Goal: Task Accomplishment & Management: Use online tool/utility

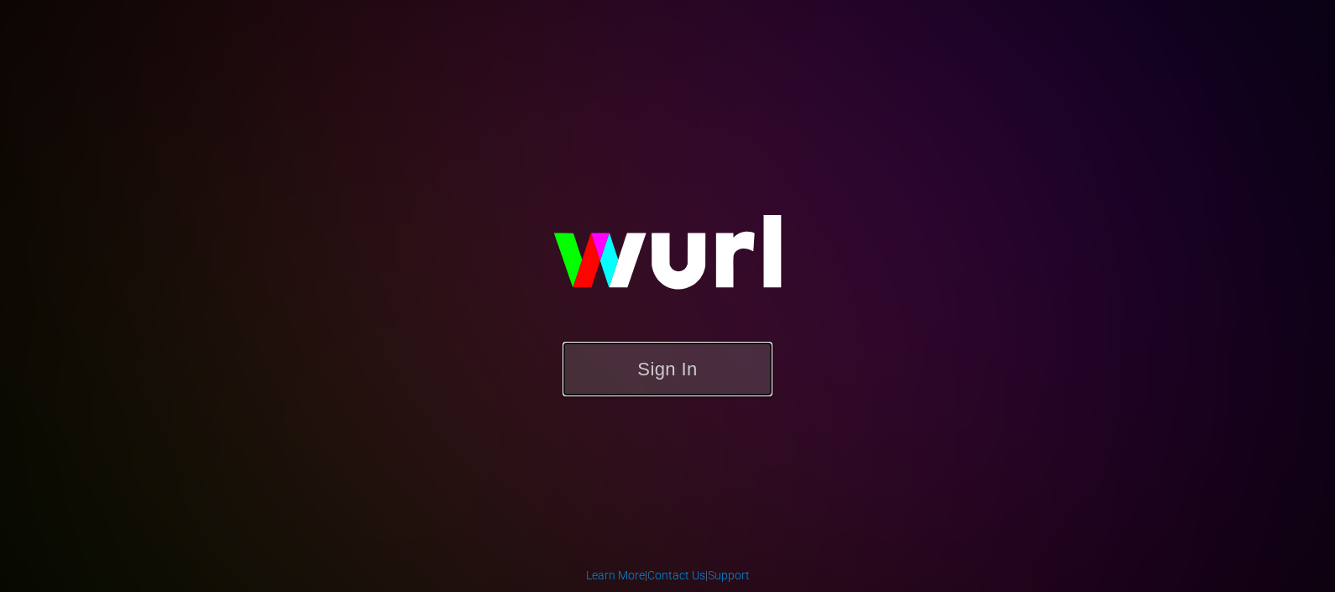
click at [678, 386] on button "Sign In" at bounding box center [668, 369] width 210 height 55
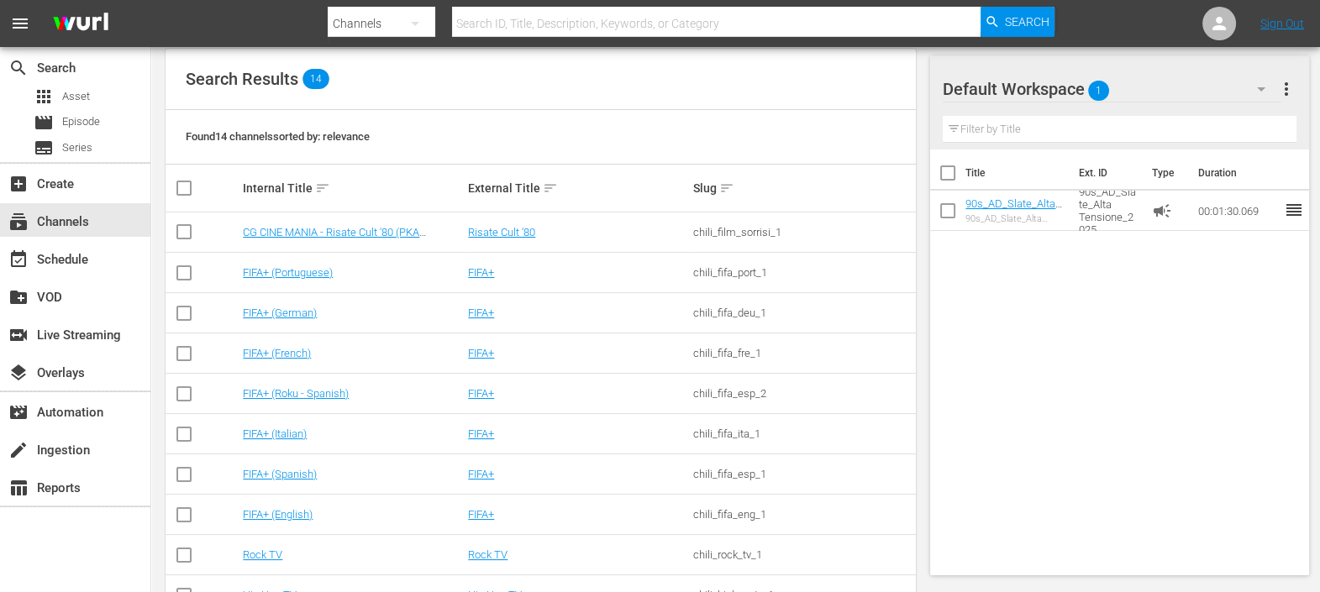
scroll to position [209, 0]
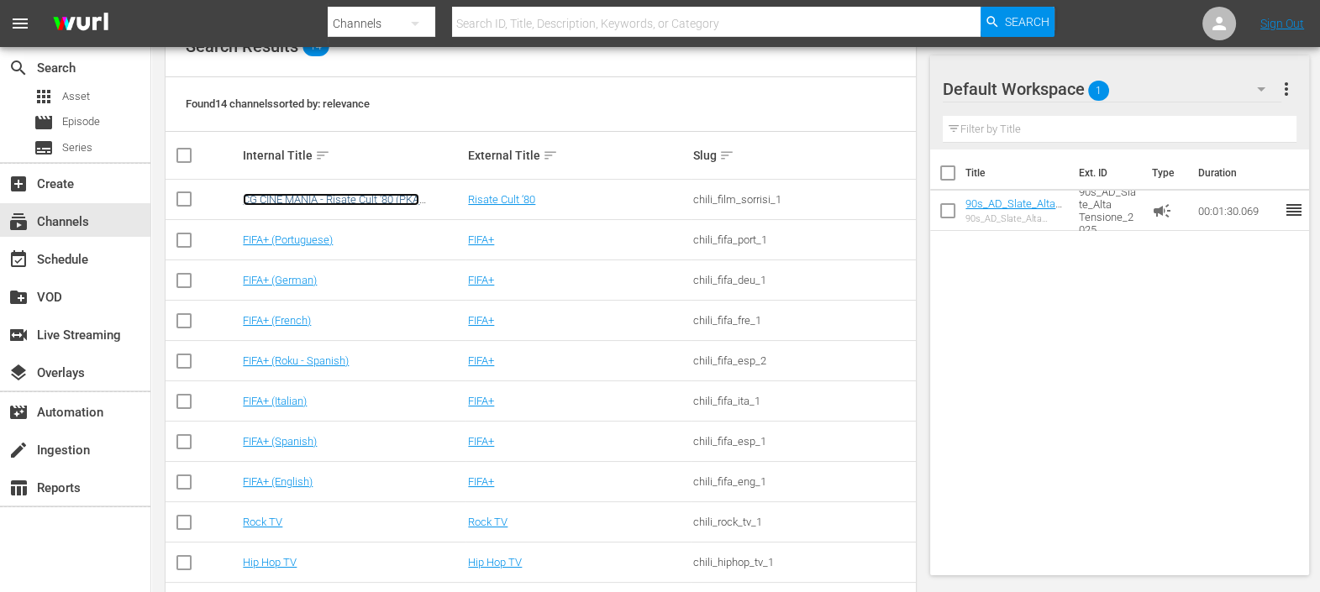
click at [392, 195] on link "CG CINE MANIA - Risate Cult '80 (PKA Bud Spencer – Noi siamo angeli)" at bounding box center [331, 205] width 176 height 25
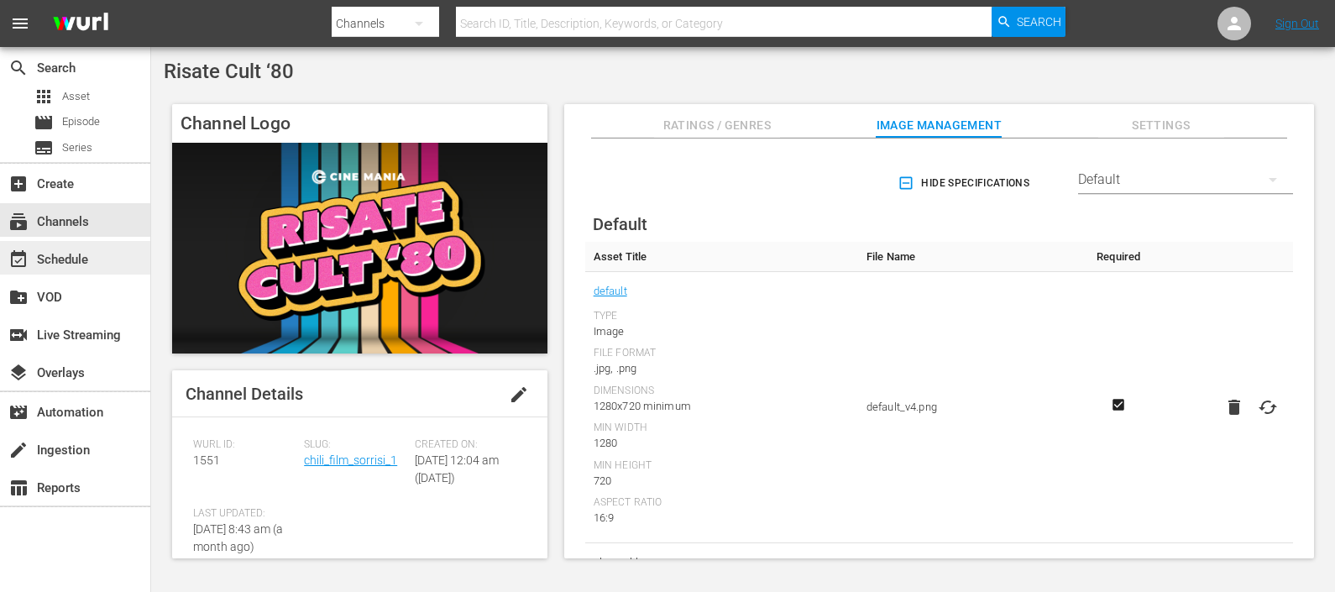
click at [105, 250] on div "event_available Schedule" at bounding box center [75, 258] width 150 height 34
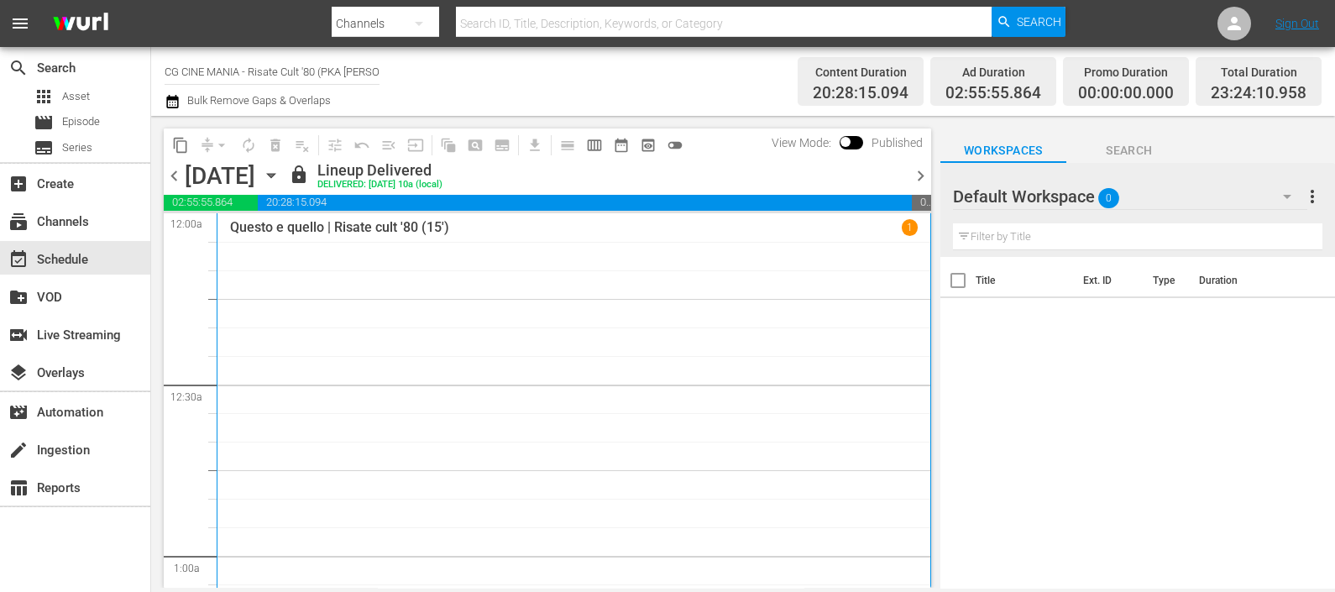
scroll to position [315, 0]
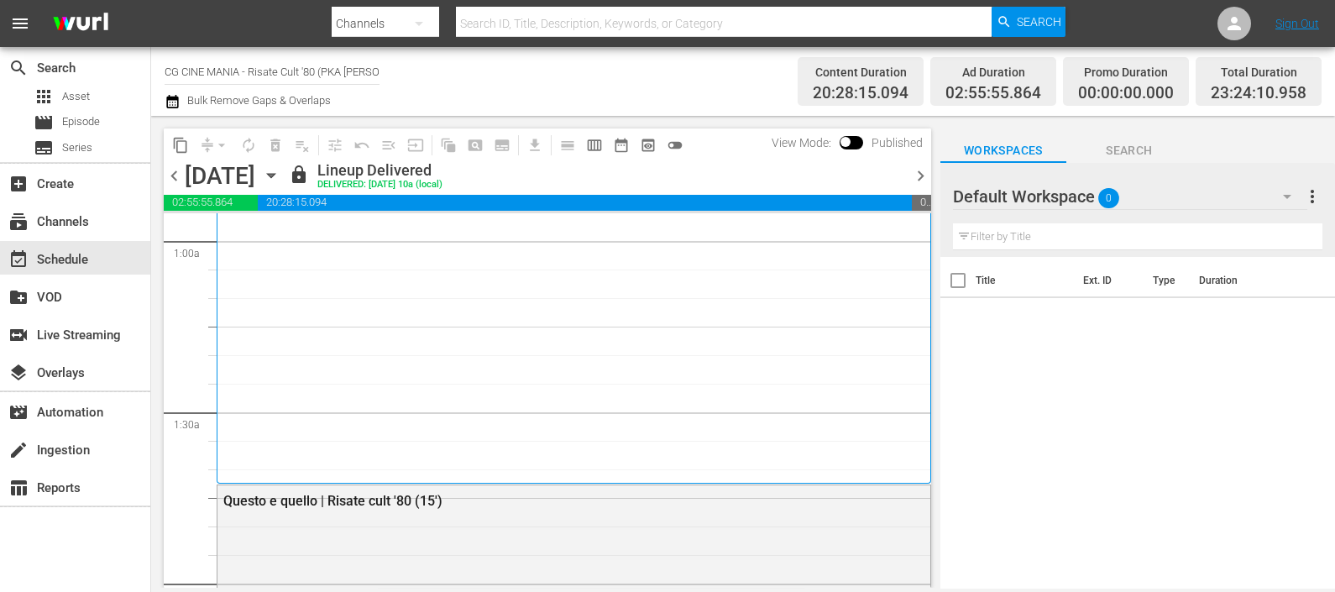
click at [275, 174] on icon "button" at bounding box center [271, 176] width 8 height 4
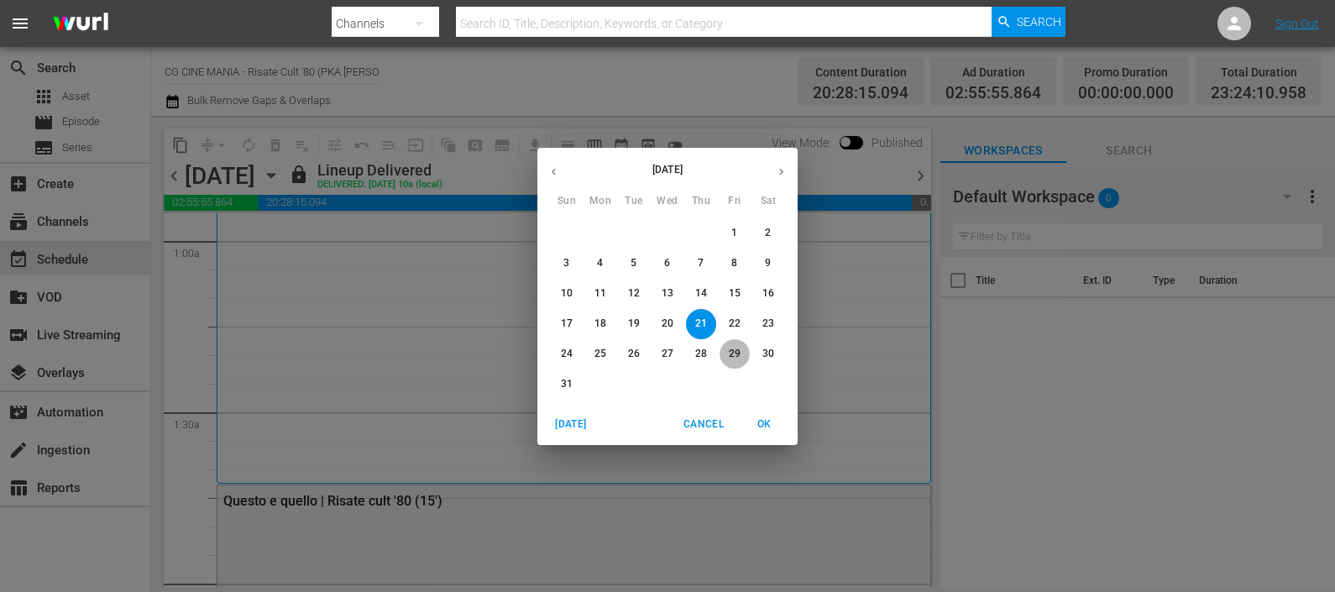
click at [734, 349] on p "29" at bounding box center [735, 354] width 12 height 14
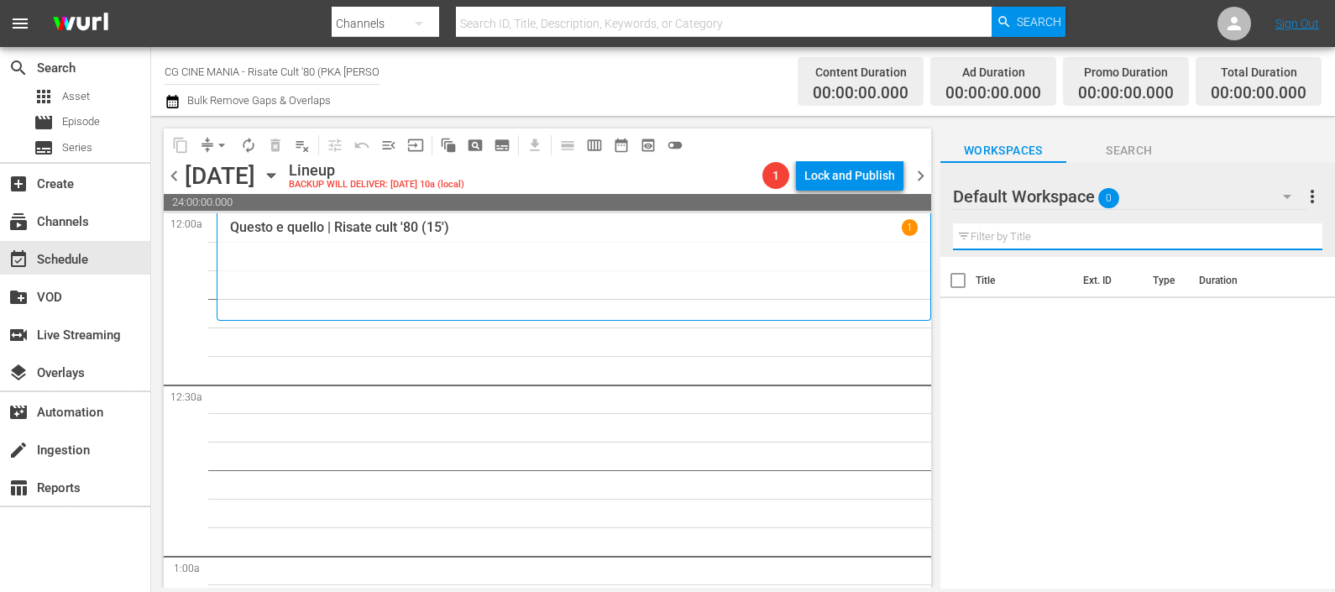
click at [994, 239] on input "text" at bounding box center [1138, 236] width 370 height 27
click at [1257, 193] on div "Default Workspace 0" at bounding box center [1130, 196] width 354 height 47
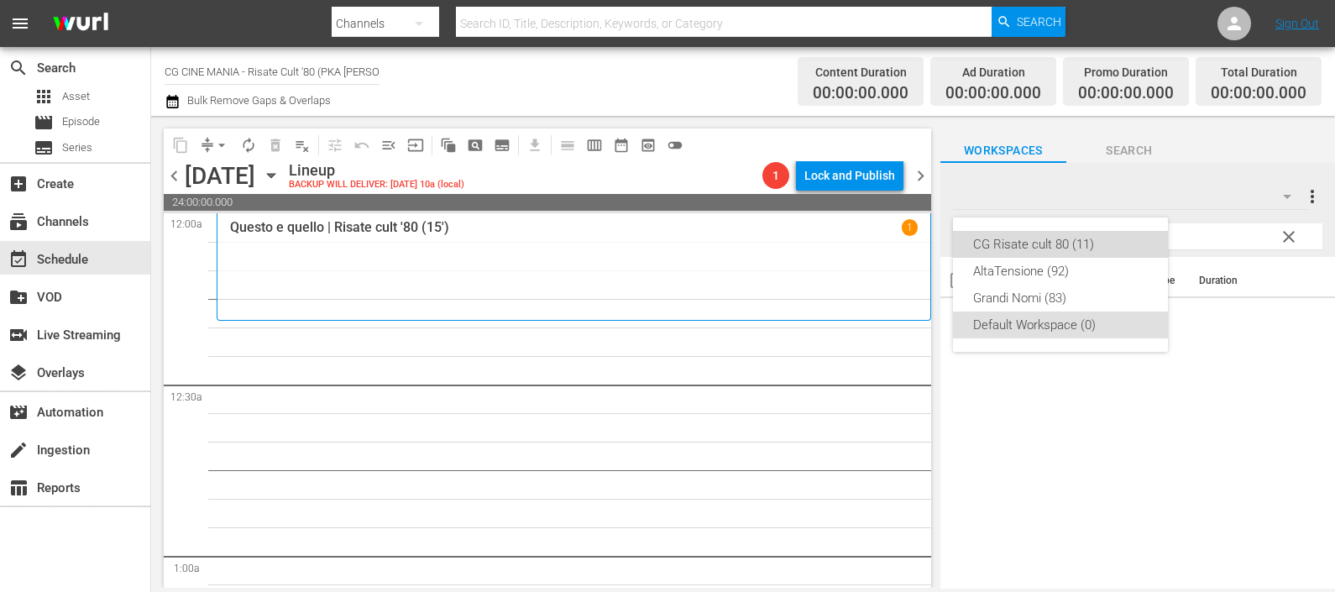
click at [1105, 235] on div "CG Risate cult 80 (11)" at bounding box center [1060, 244] width 175 height 27
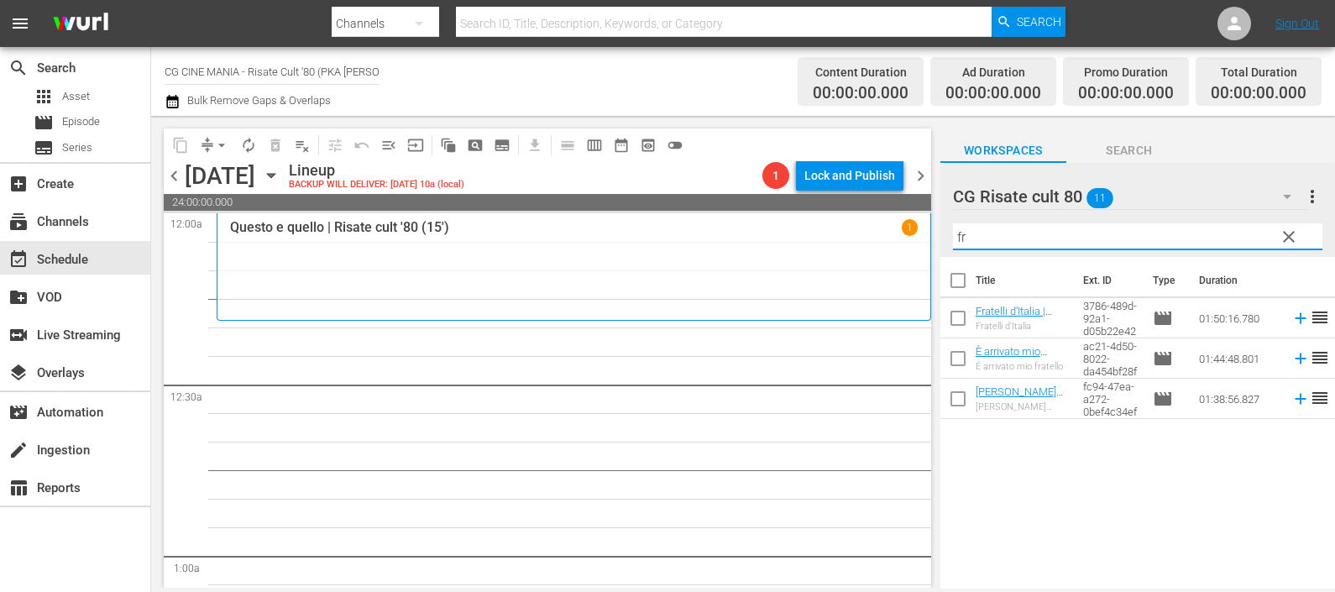
click at [1004, 240] on input "fr" at bounding box center [1138, 236] width 370 height 27
drag, startPoint x: 1277, startPoint y: 398, endPoint x: 1268, endPoint y: 400, distance: 8.6
click at [1292, 397] on icon at bounding box center [1301, 399] width 18 height 18
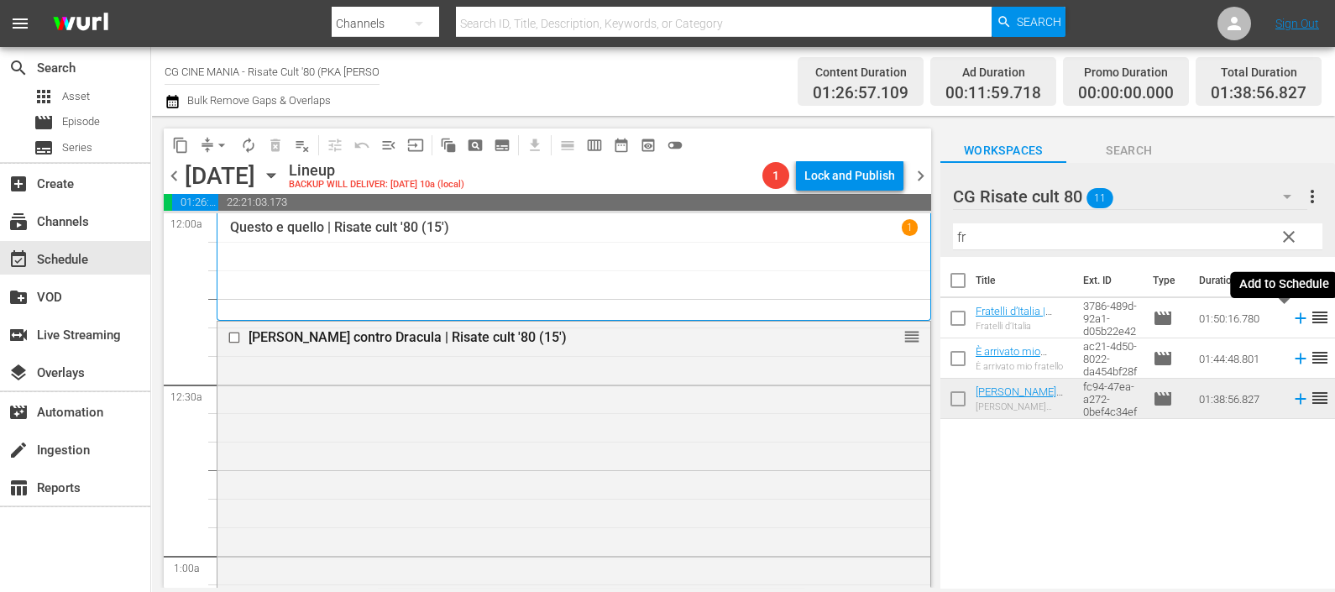
click at [1295, 319] on icon at bounding box center [1300, 318] width 11 height 11
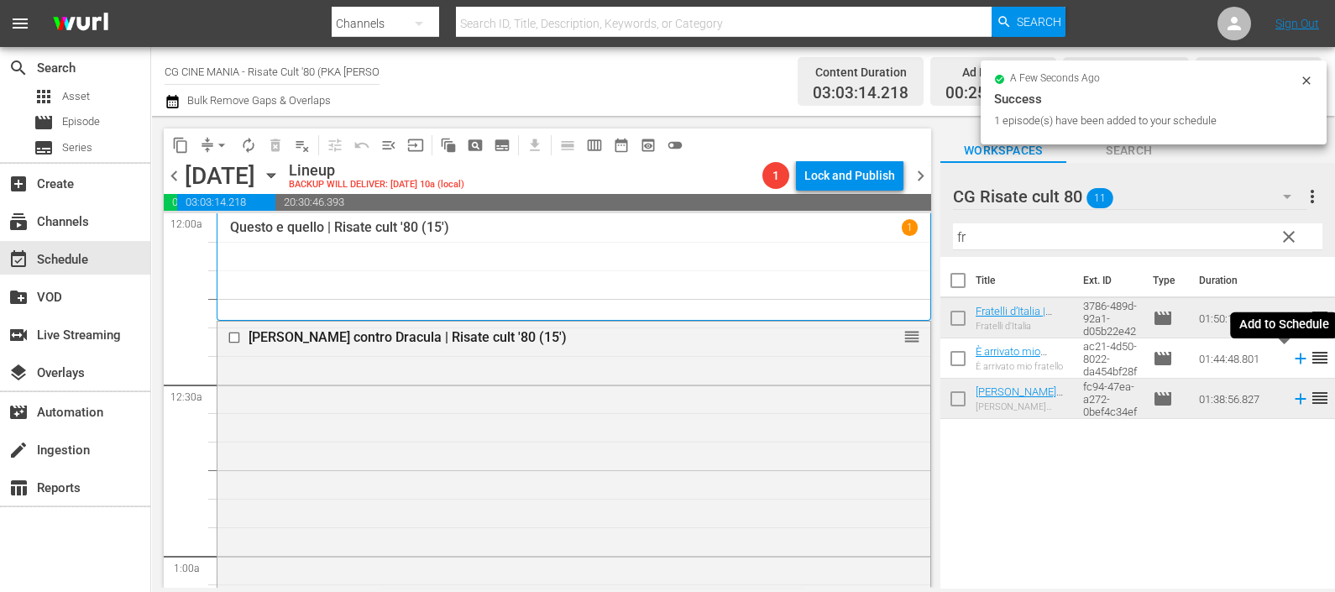
click at [1295, 359] on icon at bounding box center [1300, 359] width 11 height 11
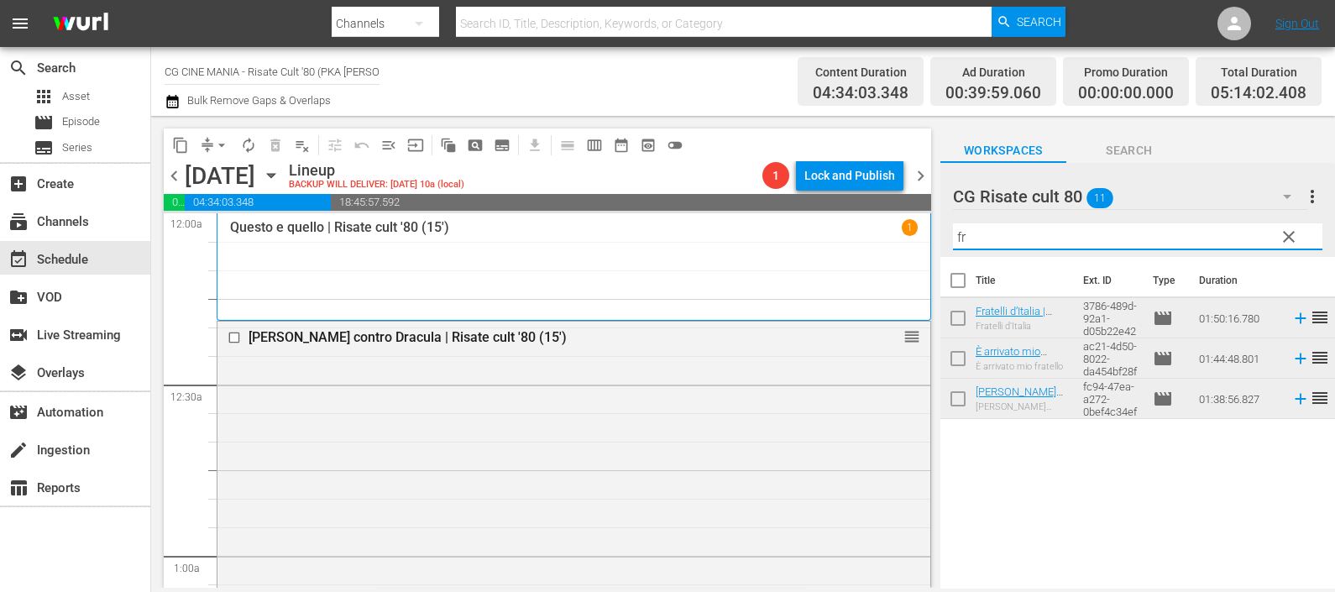
drag, startPoint x: 1008, startPoint y: 234, endPoint x: 900, endPoint y: 220, distance: 108.5
click at [900, 220] on div "content_copy compress arrow_drop_down autorenew_outlined delete_forever_outline…" at bounding box center [743, 352] width 1184 height 472
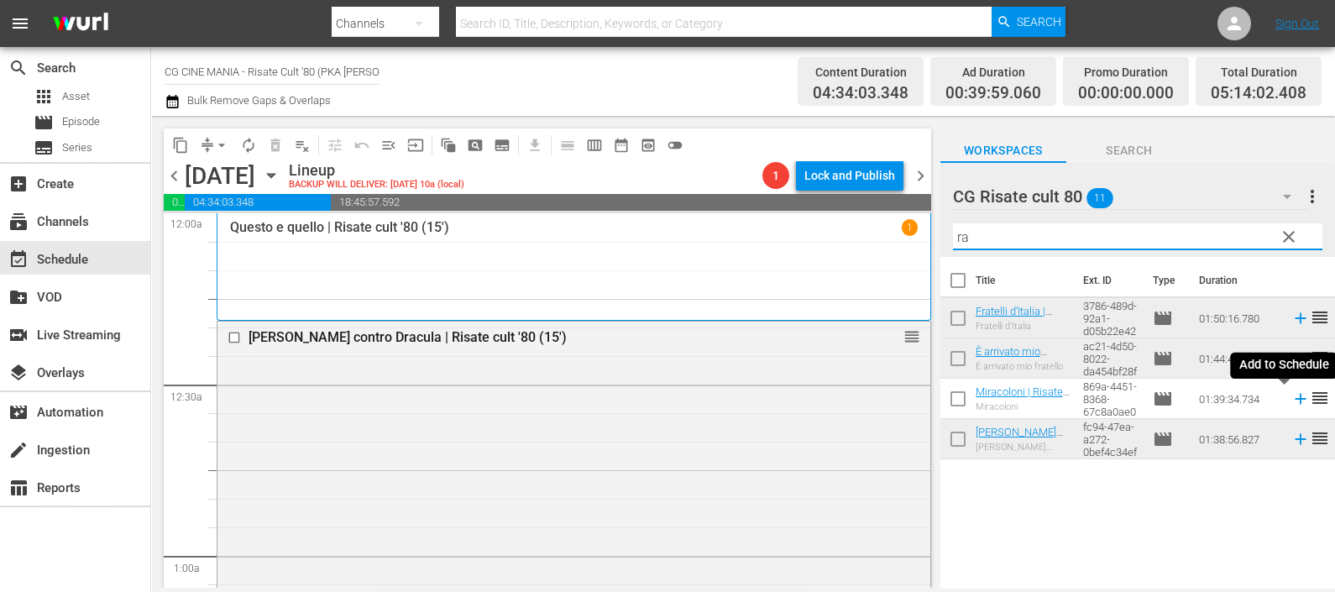
drag, startPoint x: 1279, startPoint y: 401, endPoint x: 1281, endPoint y: 391, distance: 10.2
click at [1292, 401] on icon at bounding box center [1301, 399] width 18 height 18
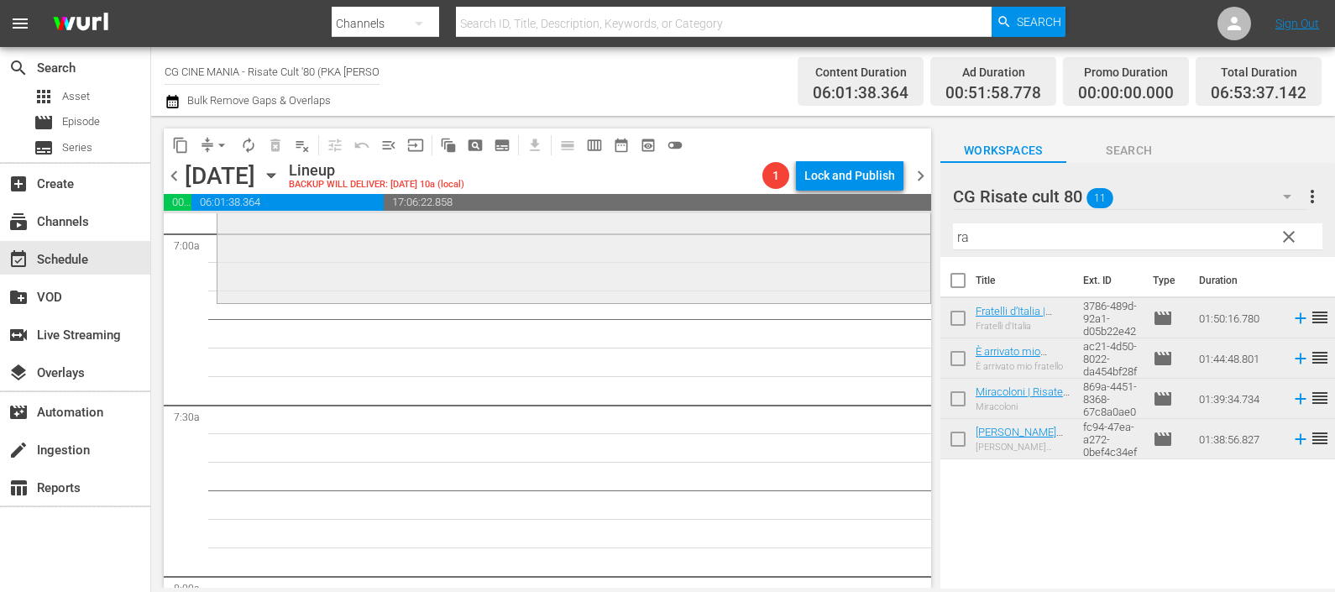
scroll to position [2520, 0]
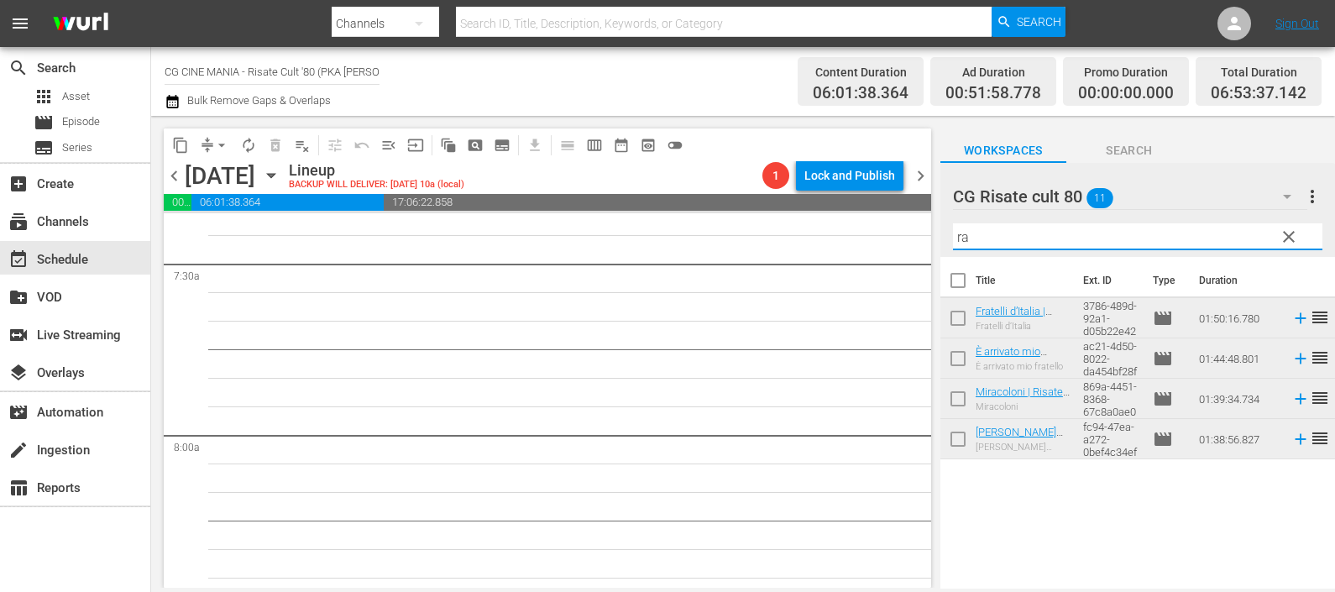
drag, startPoint x: 1063, startPoint y: 234, endPoint x: 916, endPoint y: 240, distance: 147.1
click at [916, 240] on div "content_copy compress arrow_drop_down autorenew_outlined delete_forever_outline…" at bounding box center [743, 352] width 1184 height 472
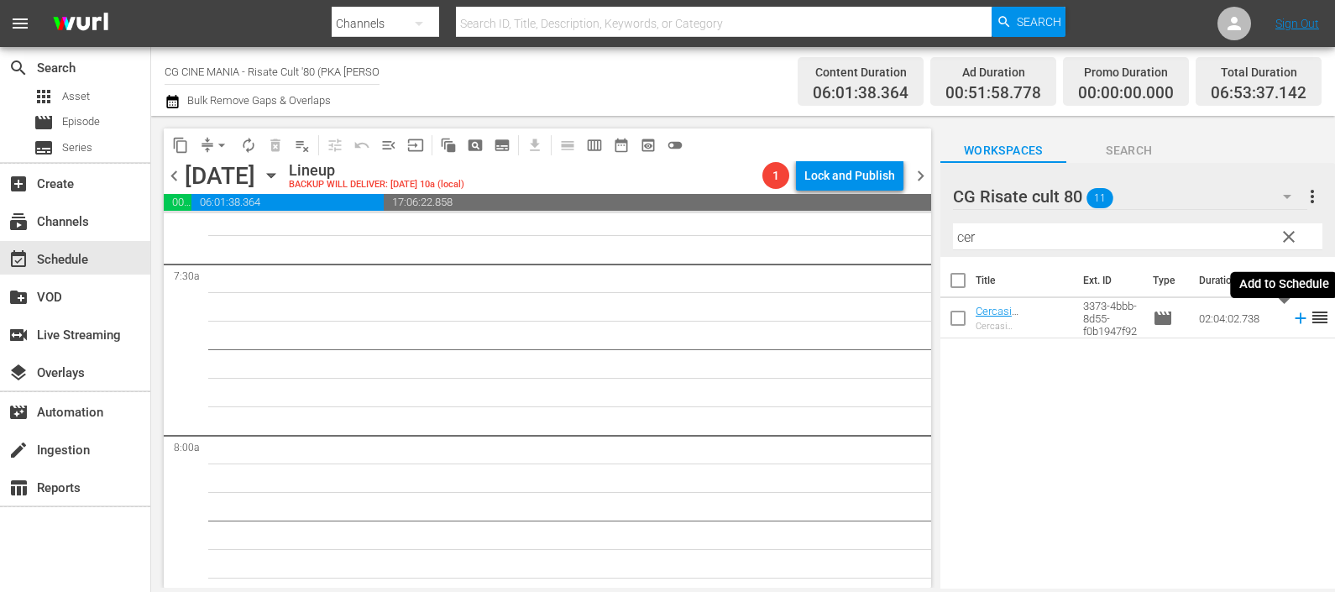
click at [1292, 317] on icon at bounding box center [1301, 318] width 18 height 18
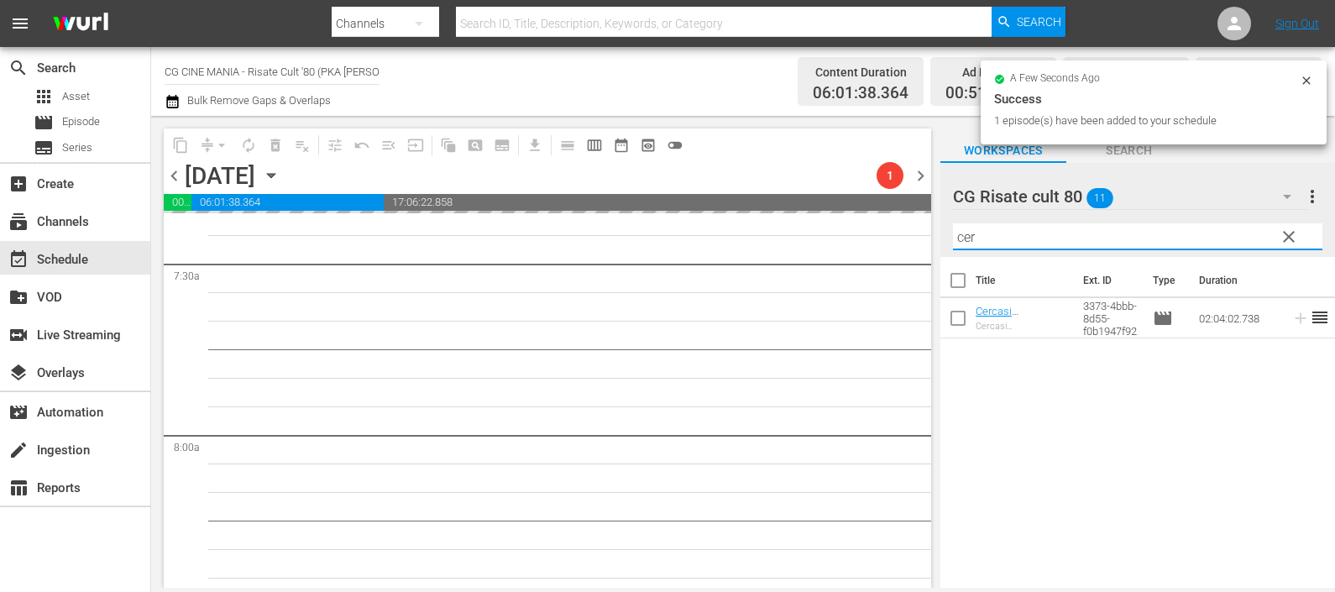
drag, startPoint x: 1033, startPoint y: 234, endPoint x: 900, endPoint y: 249, distance: 133.6
click at [900, 248] on div "content_copy compress arrow_drop_down autorenew_outlined delete_forever_outline…" at bounding box center [743, 352] width 1184 height 472
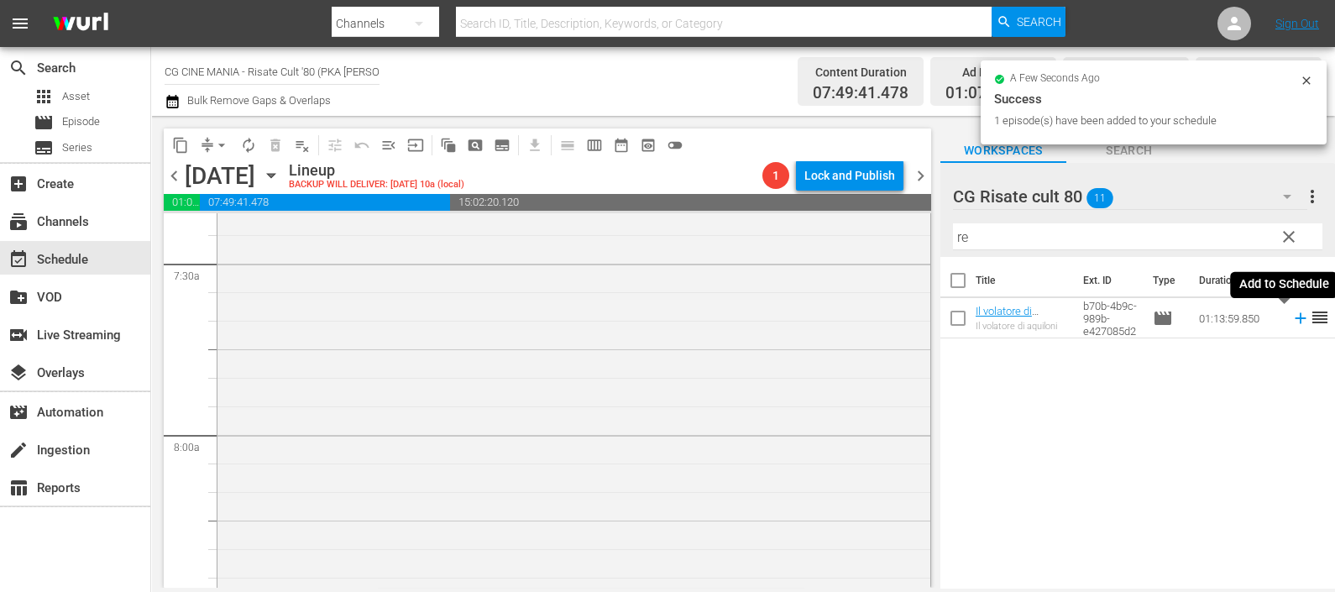
click at [1292, 316] on icon at bounding box center [1301, 318] width 18 height 18
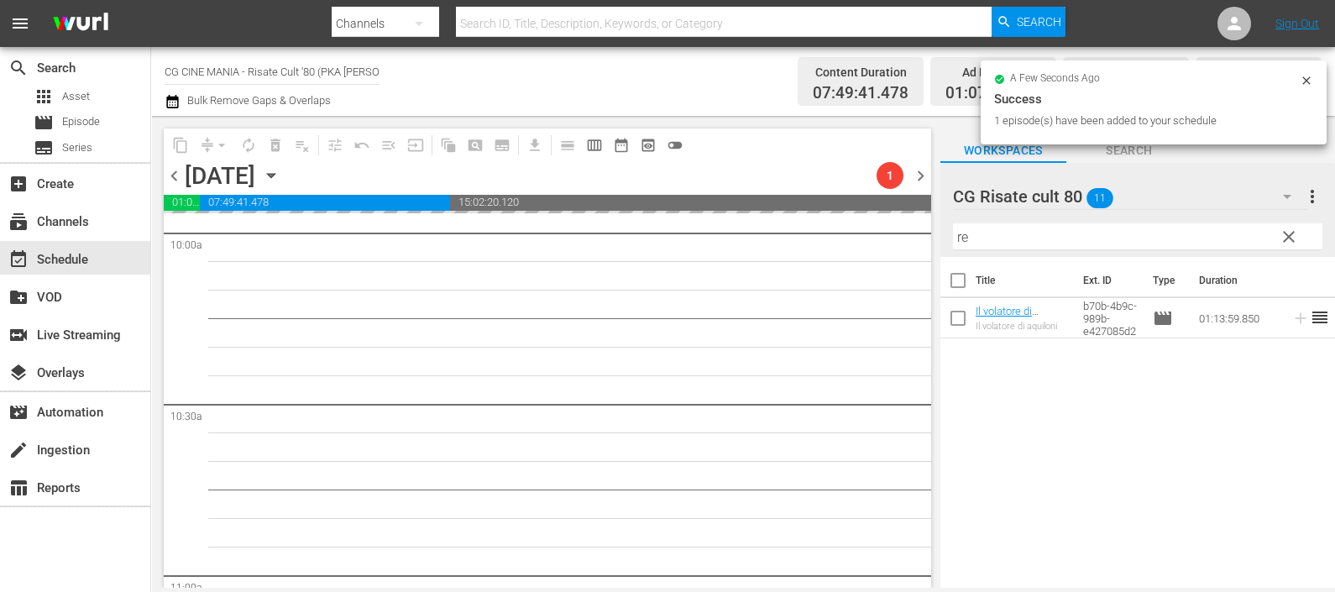
scroll to position [3990, 0]
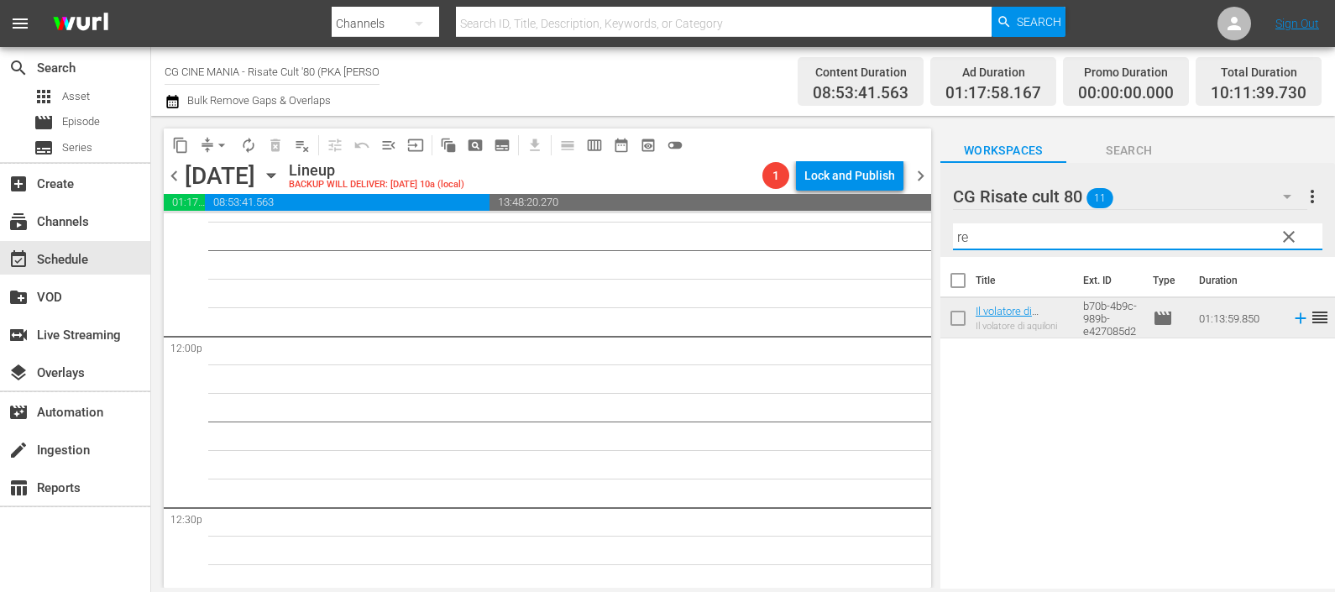
drag, startPoint x: 1006, startPoint y: 233, endPoint x: 937, endPoint y: 238, distance: 69.1
click at [937, 238] on div "content_copy compress arrow_drop_down autorenew_outlined delete_forever_outline…" at bounding box center [743, 352] width 1184 height 472
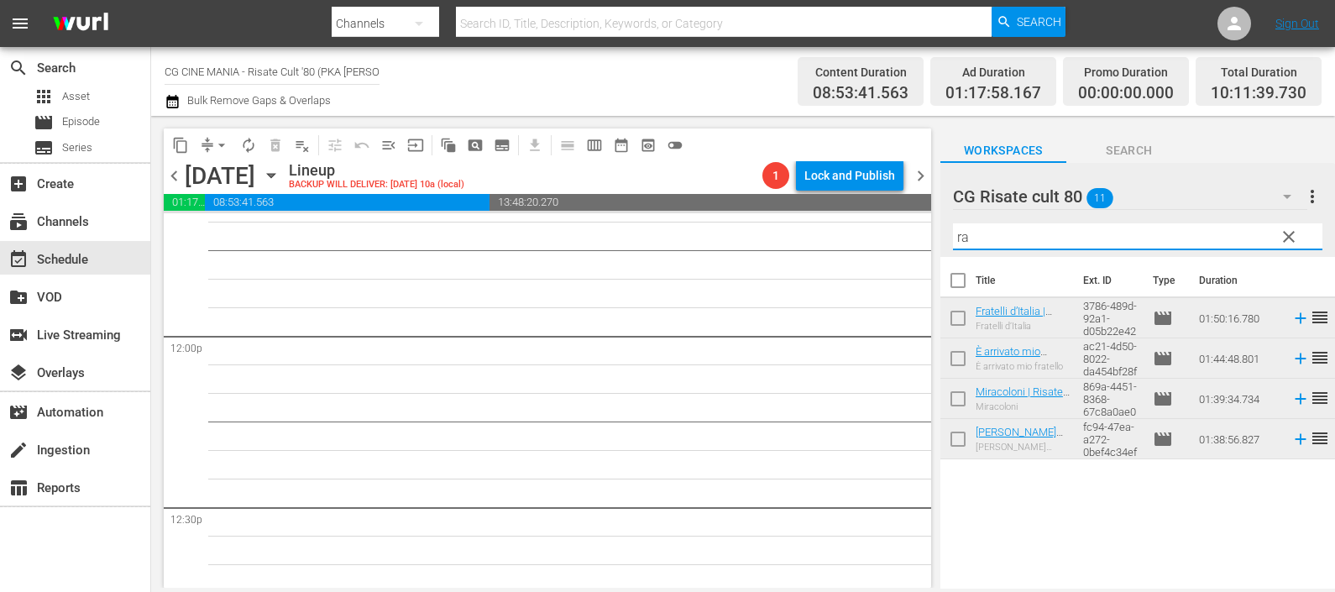
drag, startPoint x: 1000, startPoint y: 244, endPoint x: 903, endPoint y: 244, distance: 97.4
click at [903, 244] on div "content_copy compress arrow_drop_down autorenew_outlined delete_forever_outline…" at bounding box center [743, 352] width 1184 height 472
click at [1295, 441] on icon at bounding box center [1300, 439] width 11 height 11
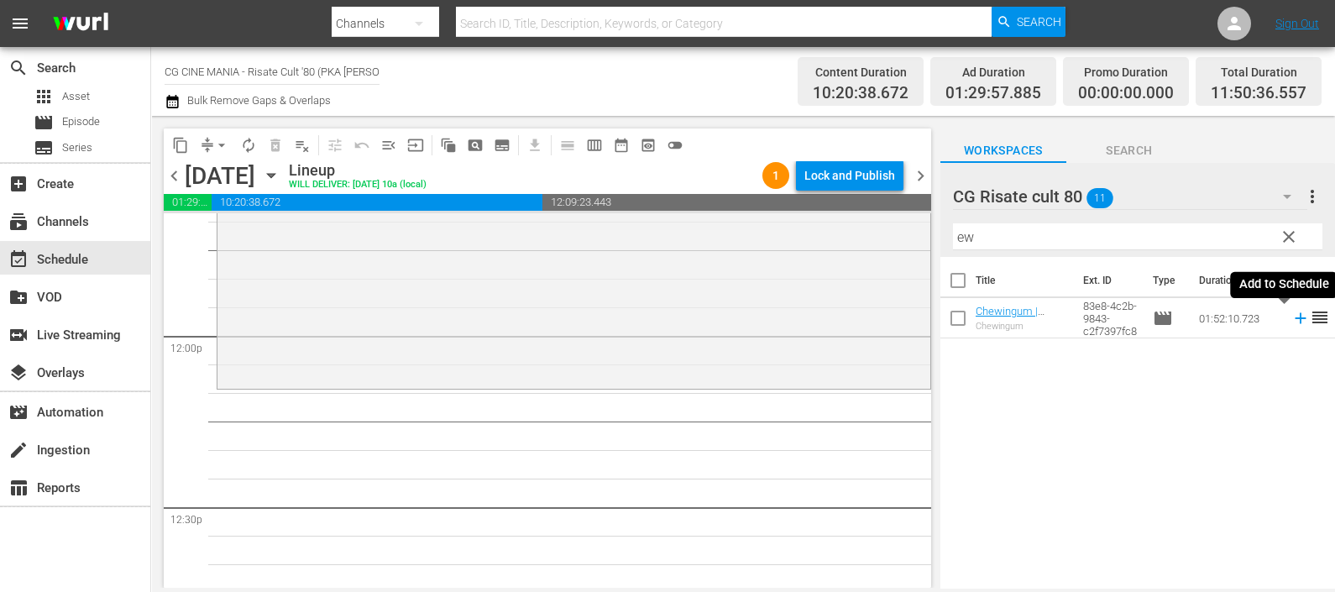
click at [1295, 319] on icon at bounding box center [1300, 318] width 11 height 11
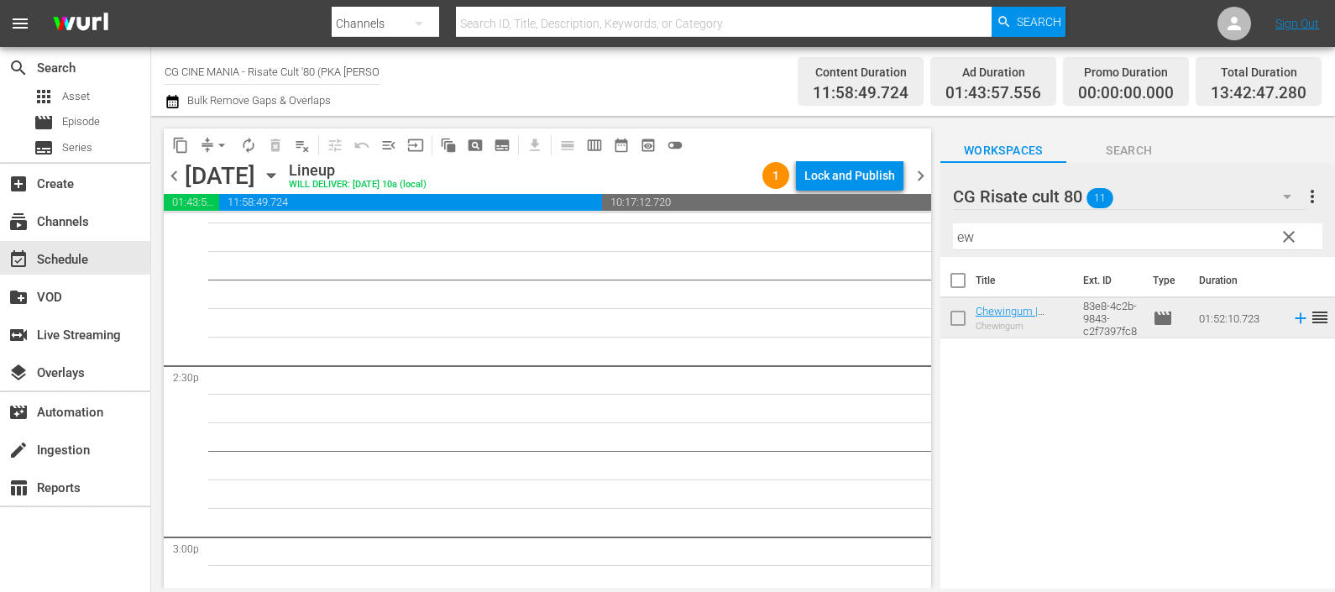
scroll to position [4830, 0]
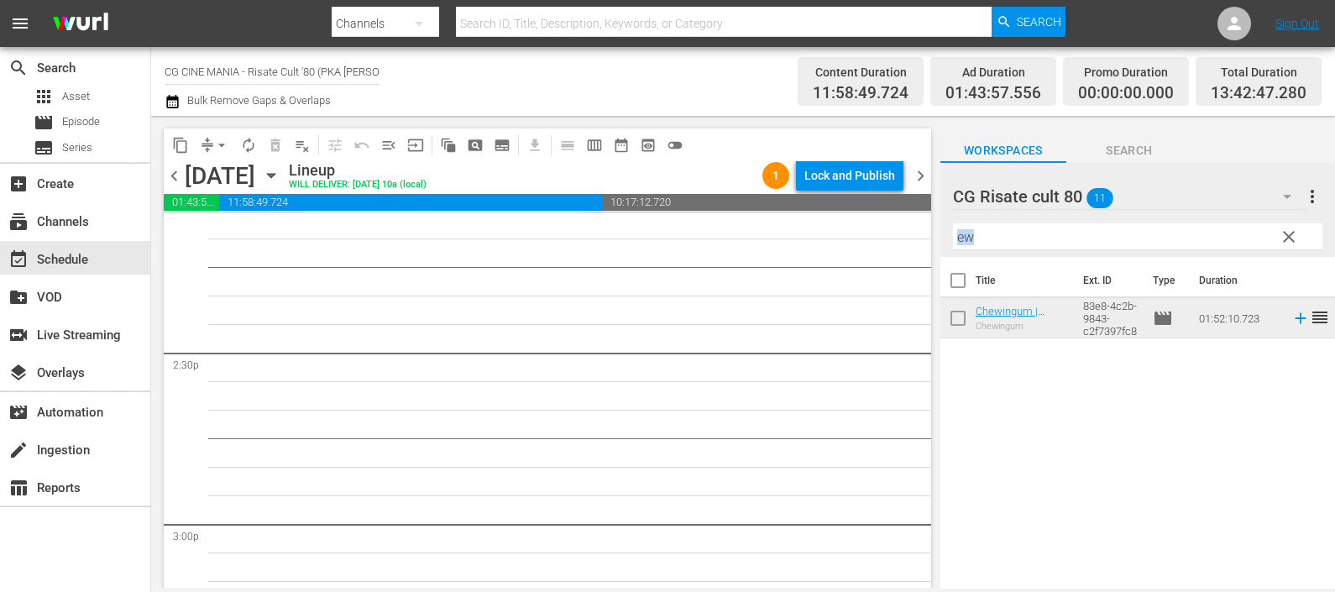
drag, startPoint x: 982, startPoint y: 241, endPoint x: 962, endPoint y: 240, distance: 20.2
click at [962, 240] on div "Filter by Title ew" at bounding box center [1138, 237] width 370 height 40
drag, startPoint x: 984, startPoint y: 238, endPoint x: 931, endPoint y: 228, distance: 53.7
click at [931, 228] on div "content_copy compress arrow_drop_down autorenew_outlined delete_forever_outline…" at bounding box center [743, 352] width 1184 height 472
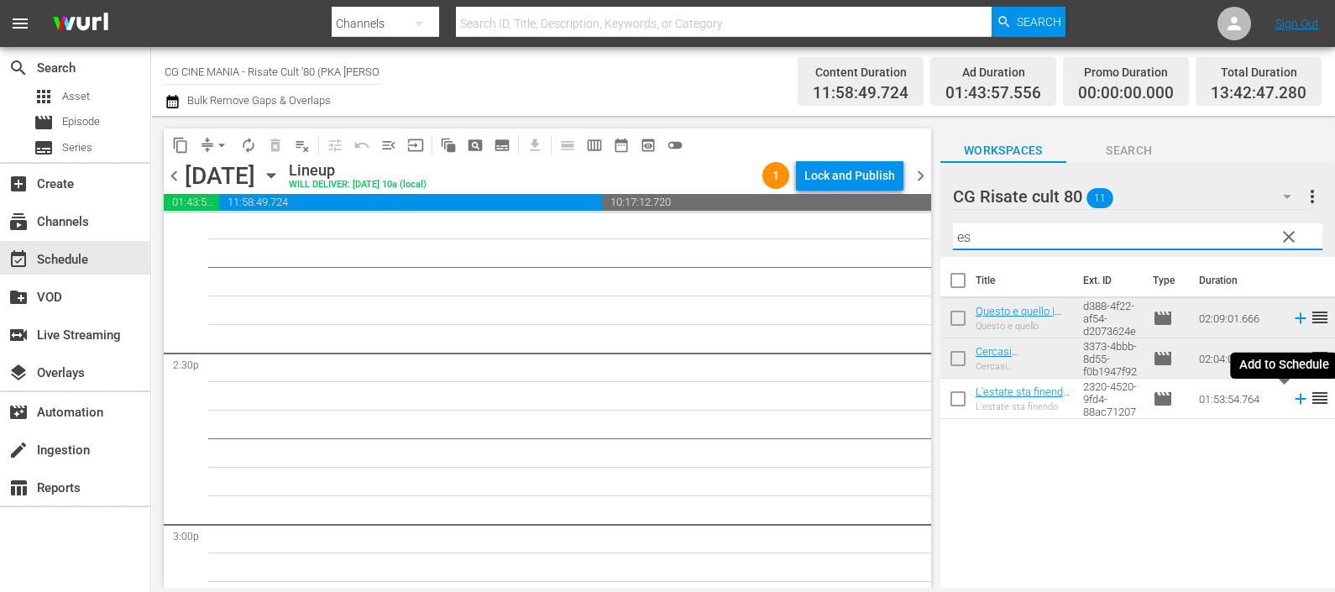
click at [1292, 404] on icon at bounding box center [1301, 399] width 18 height 18
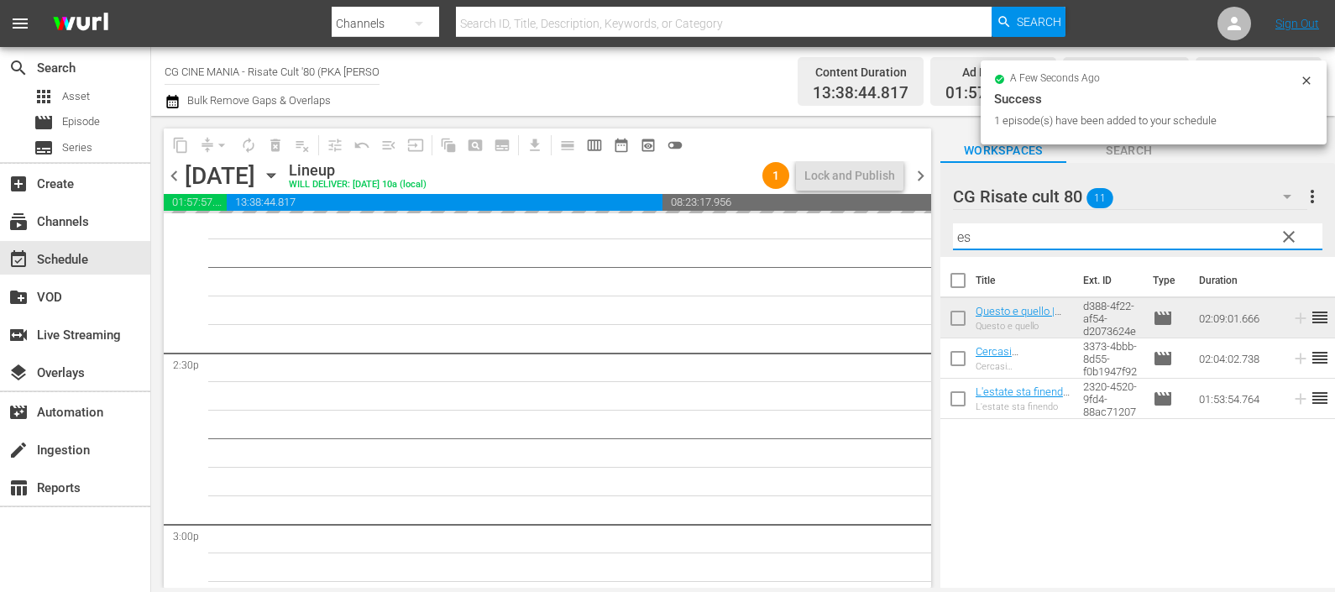
drag, startPoint x: 980, startPoint y: 236, endPoint x: 933, endPoint y: 230, distance: 47.4
click at [933, 230] on div "content_copy compress arrow_drop_down autorenew_outlined delete_forever_outline…" at bounding box center [743, 352] width 1184 height 472
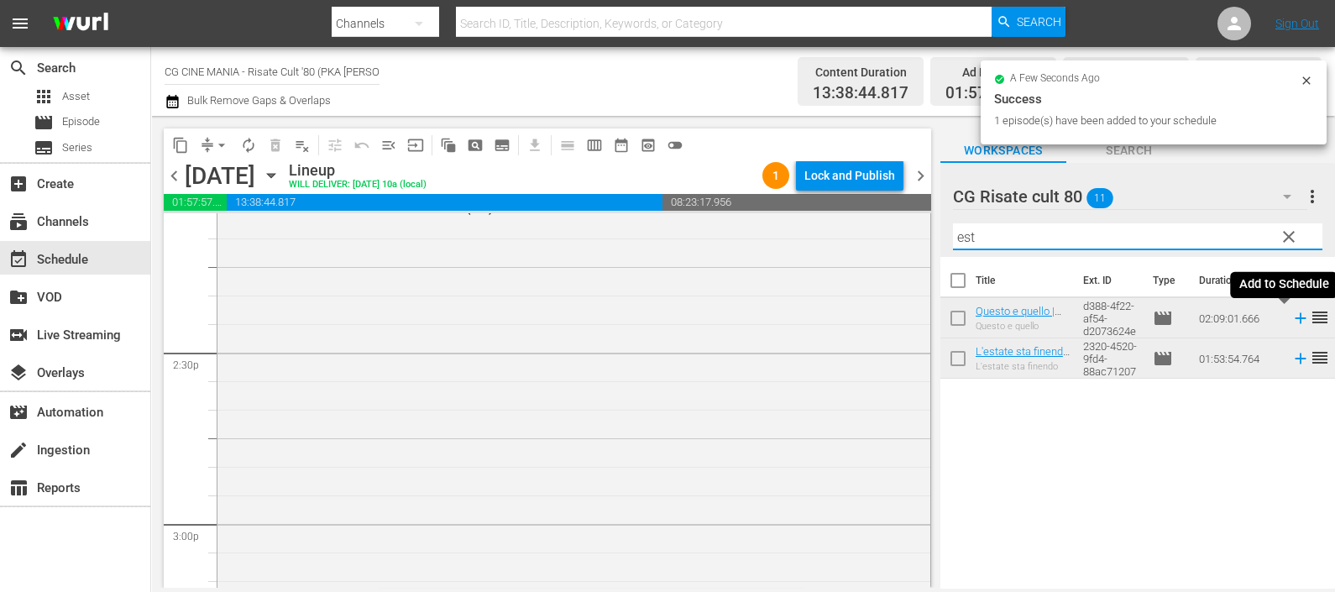
click at [1292, 316] on icon at bounding box center [1301, 318] width 18 height 18
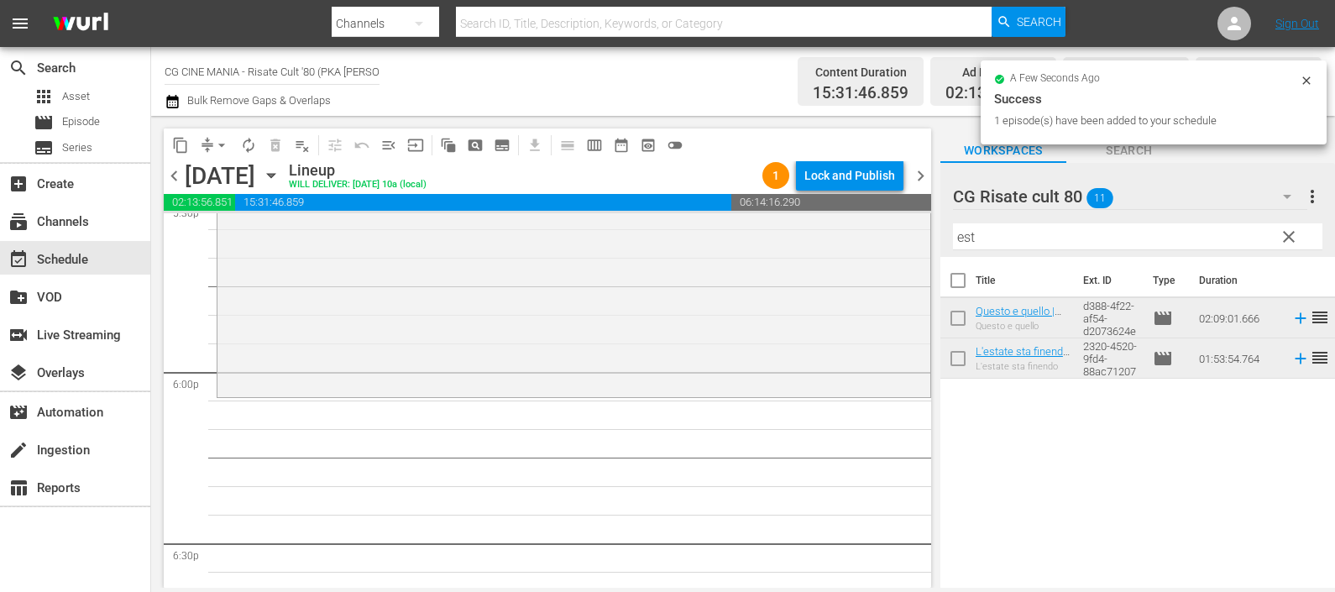
scroll to position [6194, 0]
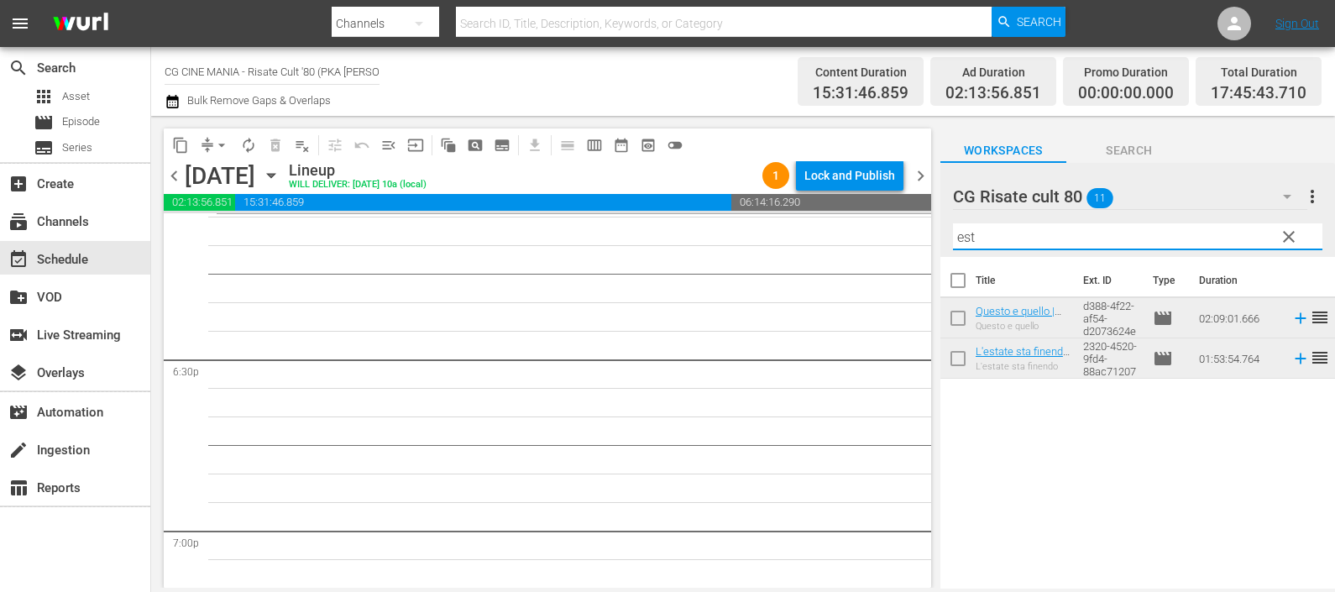
drag, startPoint x: 975, startPoint y: 245, endPoint x: 926, endPoint y: 259, distance: 50.5
click at [927, 258] on div "content_copy compress arrow_drop_down autorenew_outlined delete_forever_outline…" at bounding box center [743, 352] width 1184 height 472
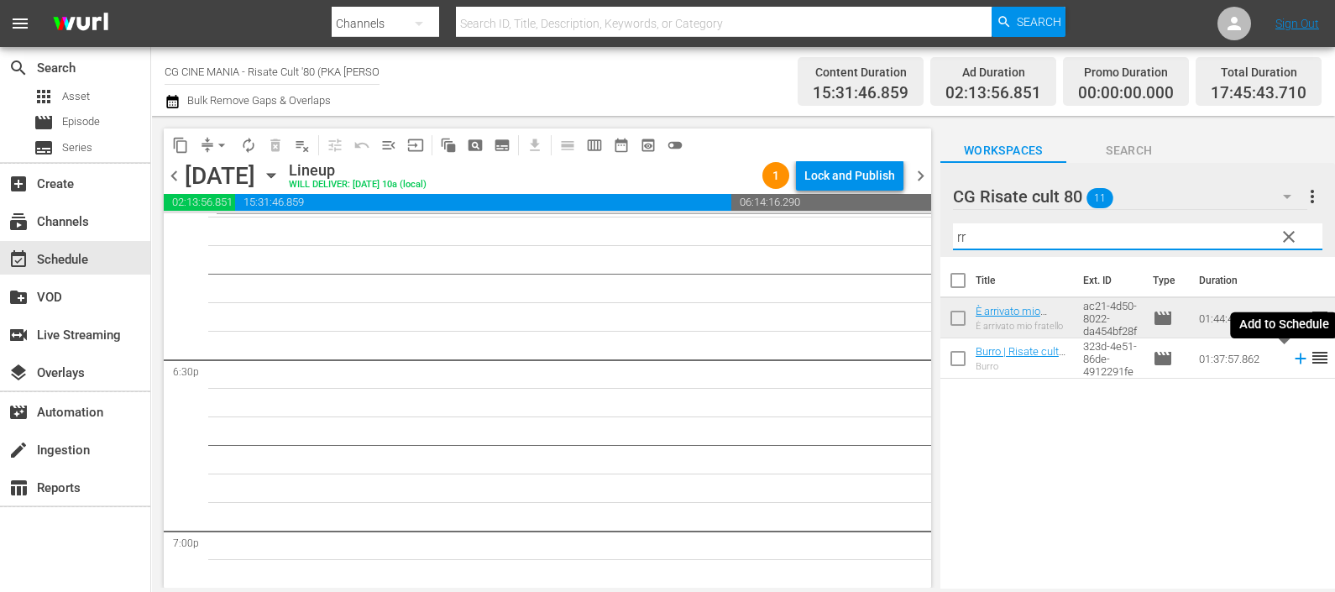
click at [1292, 360] on icon at bounding box center [1301, 358] width 18 height 18
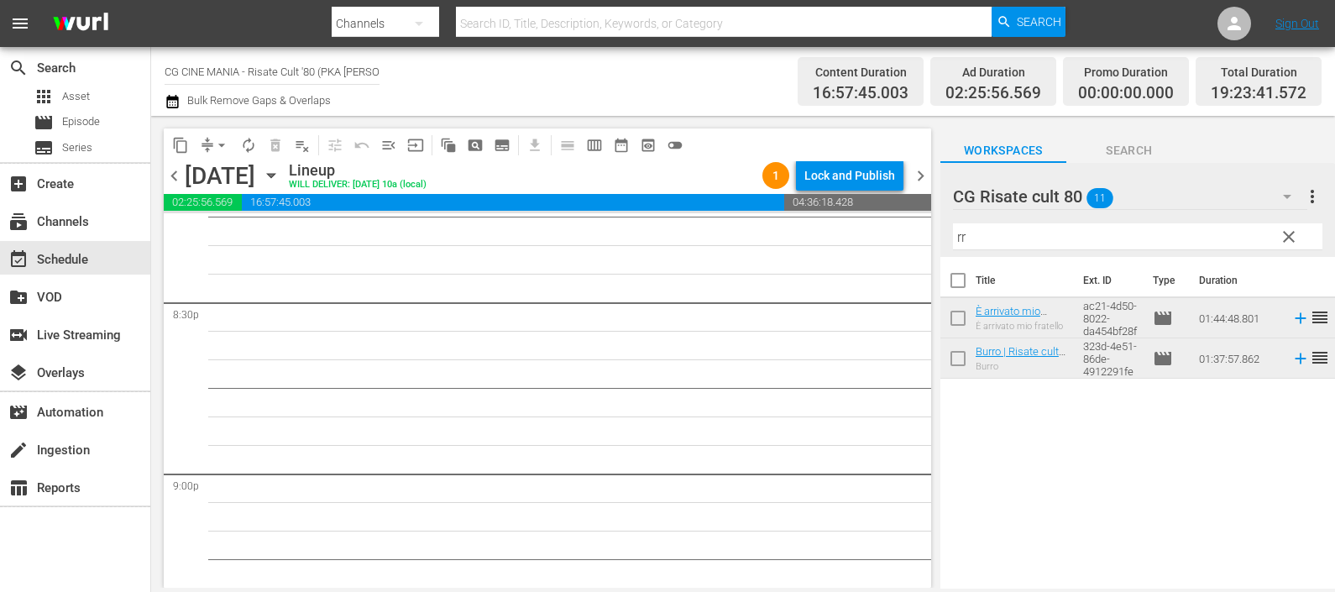
scroll to position [7139, 0]
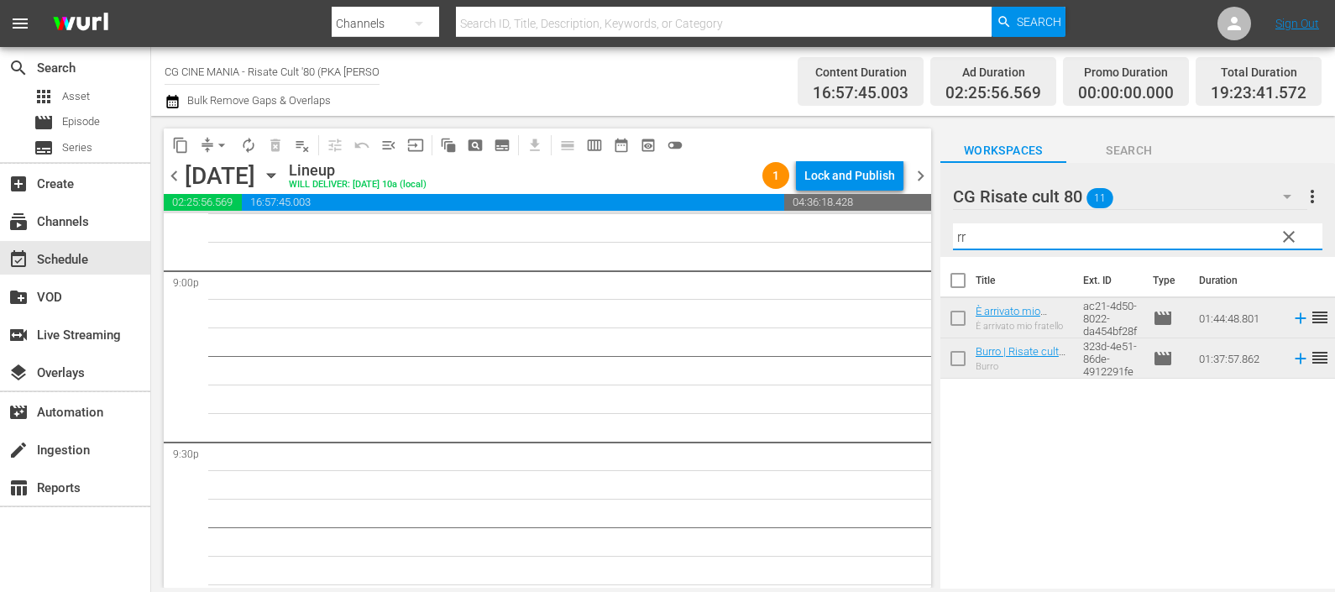
drag, startPoint x: 963, startPoint y: 239, endPoint x: 900, endPoint y: 254, distance: 64.8
click at [900, 254] on div "content_copy compress arrow_drop_down autorenew_outlined delete_forever_outline…" at bounding box center [743, 352] width 1184 height 472
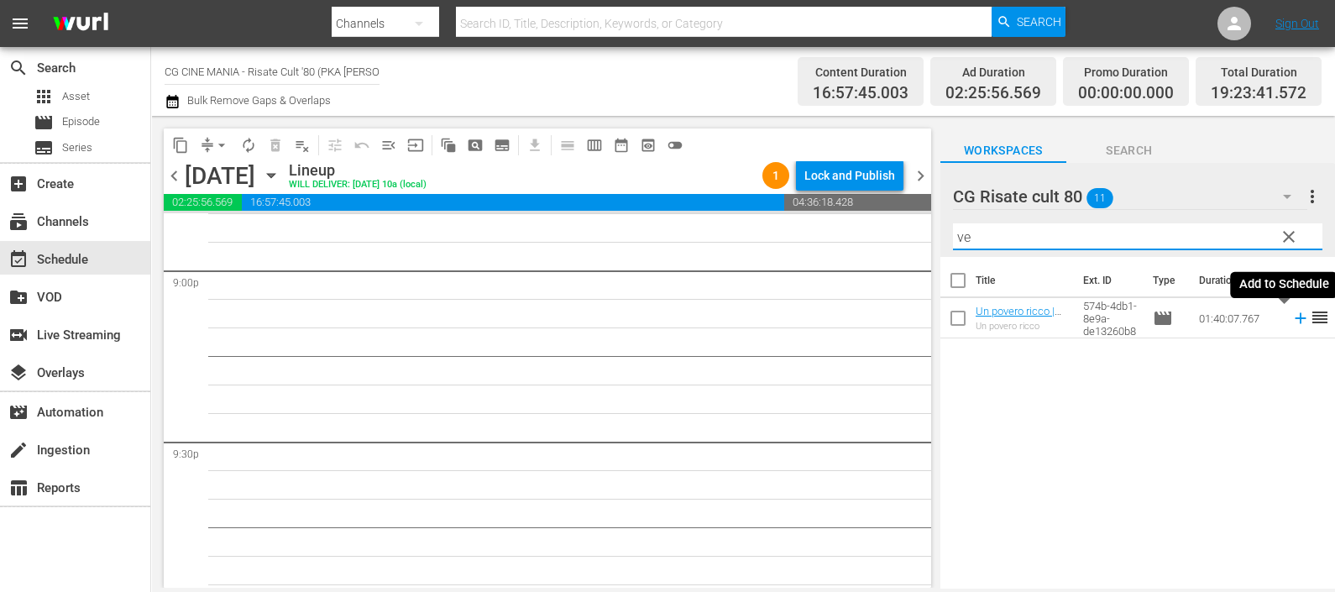
click at [1292, 315] on icon at bounding box center [1301, 318] width 18 height 18
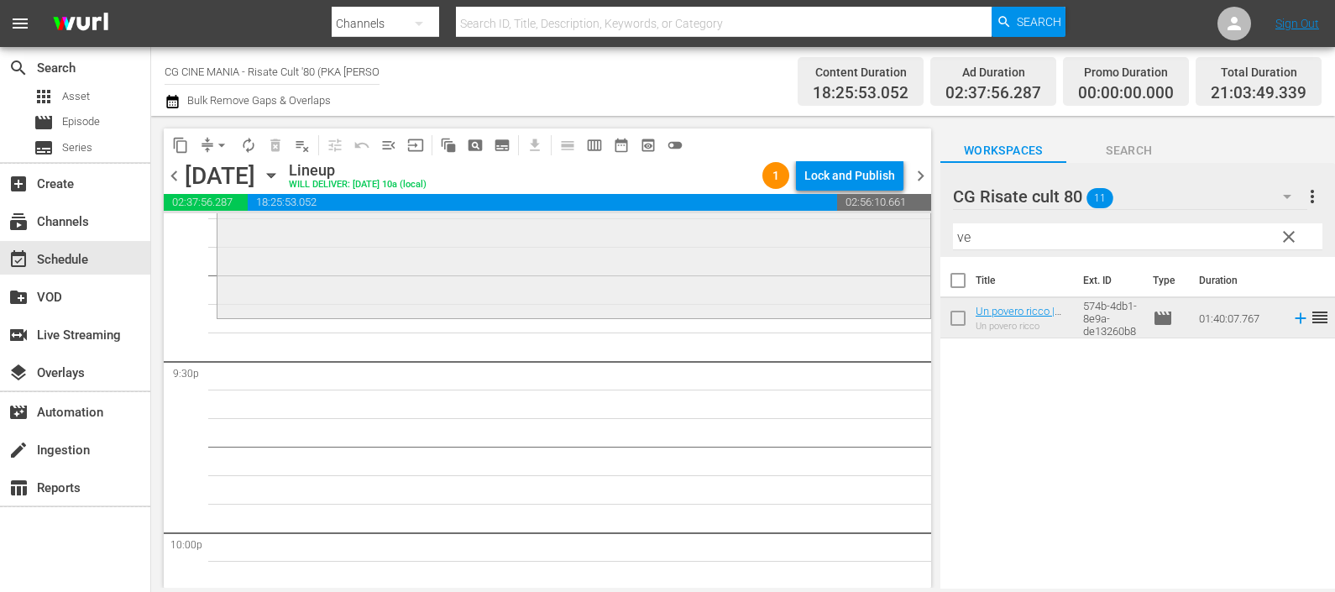
scroll to position [7349, 0]
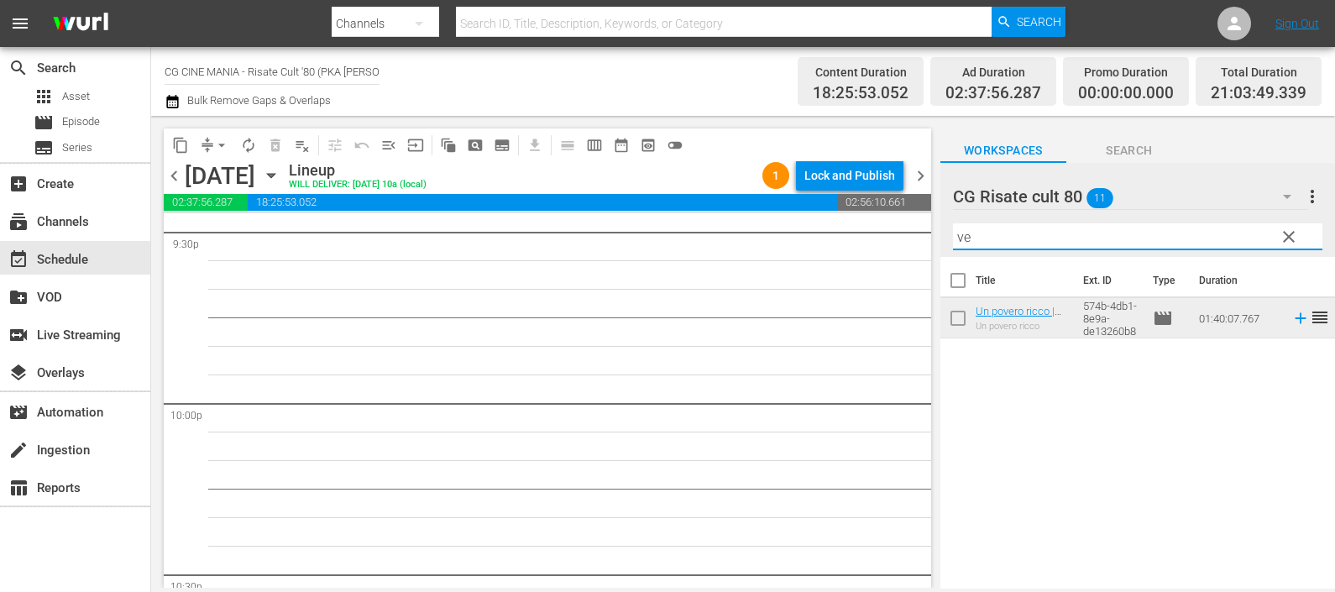
drag, startPoint x: 971, startPoint y: 242, endPoint x: 937, endPoint y: 242, distance: 34.4
click at [931, 243] on div "content_copy compress arrow_drop_down autorenew_outlined delete_forever_outline…" at bounding box center [743, 352] width 1184 height 472
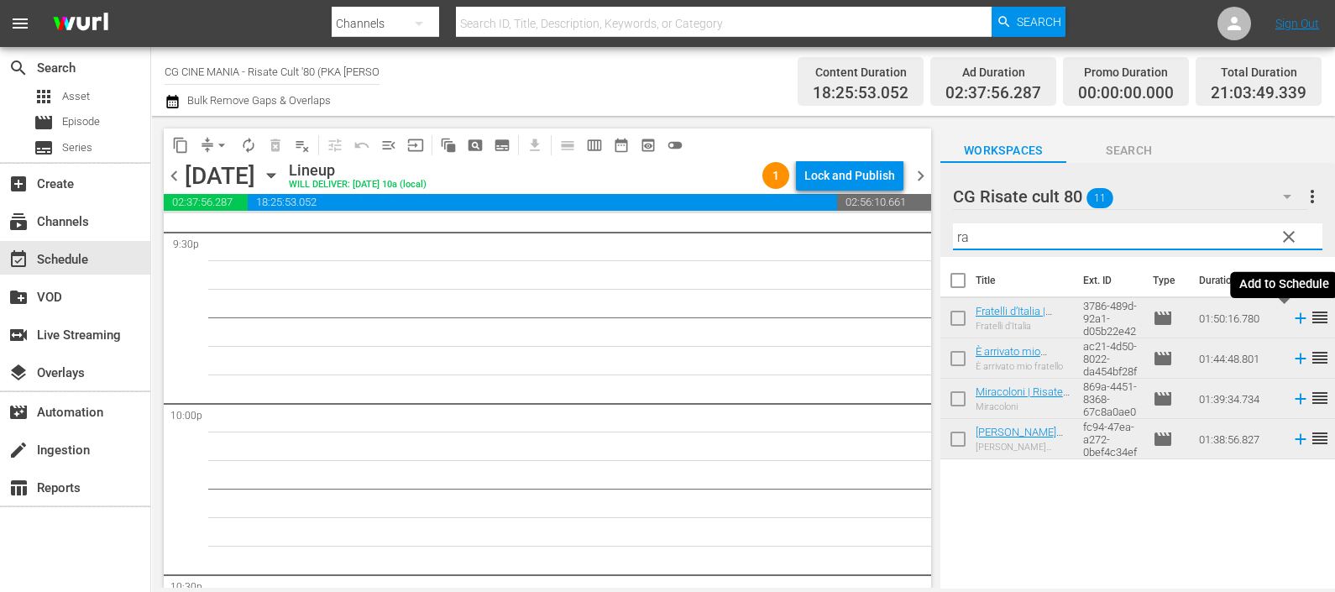
click at [1292, 316] on icon at bounding box center [1301, 318] width 18 height 18
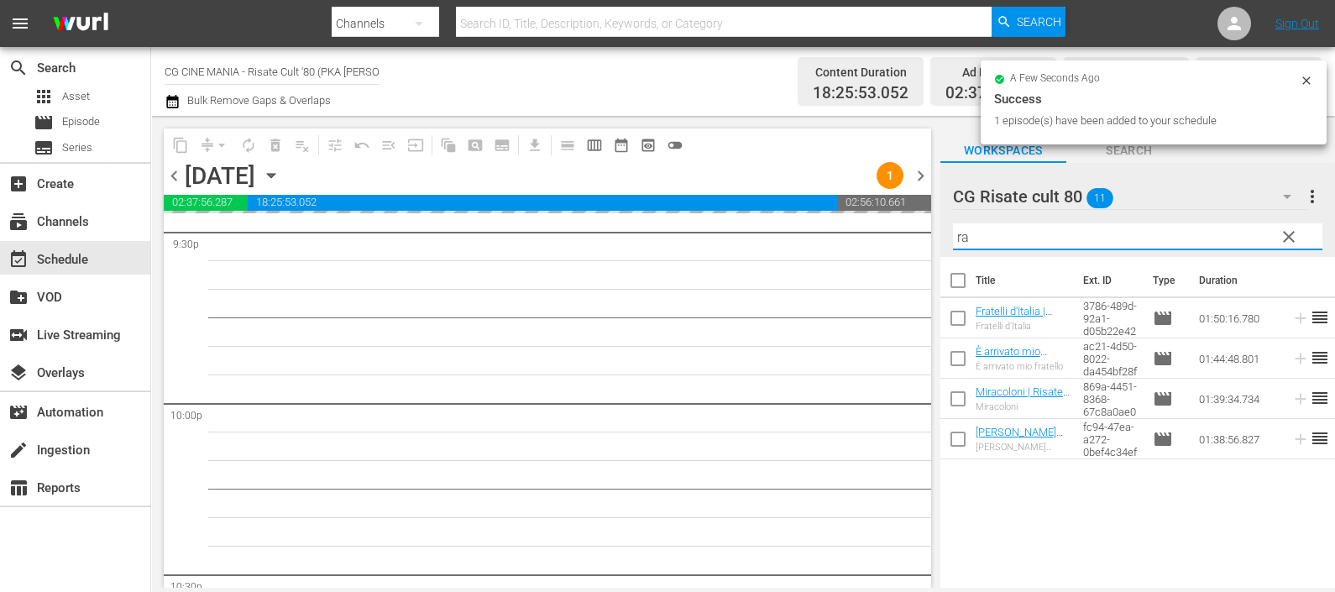
drag, startPoint x: 980, startPoint y: 240, endPoint x: 928, endPoint y: 244, distance: 52.2
click at [928, 242] on div "content_copy compress arrow_drop_down autorenew_outlined delete_forever_outline…" at bounding box center [743, 352] width 1184 height 472
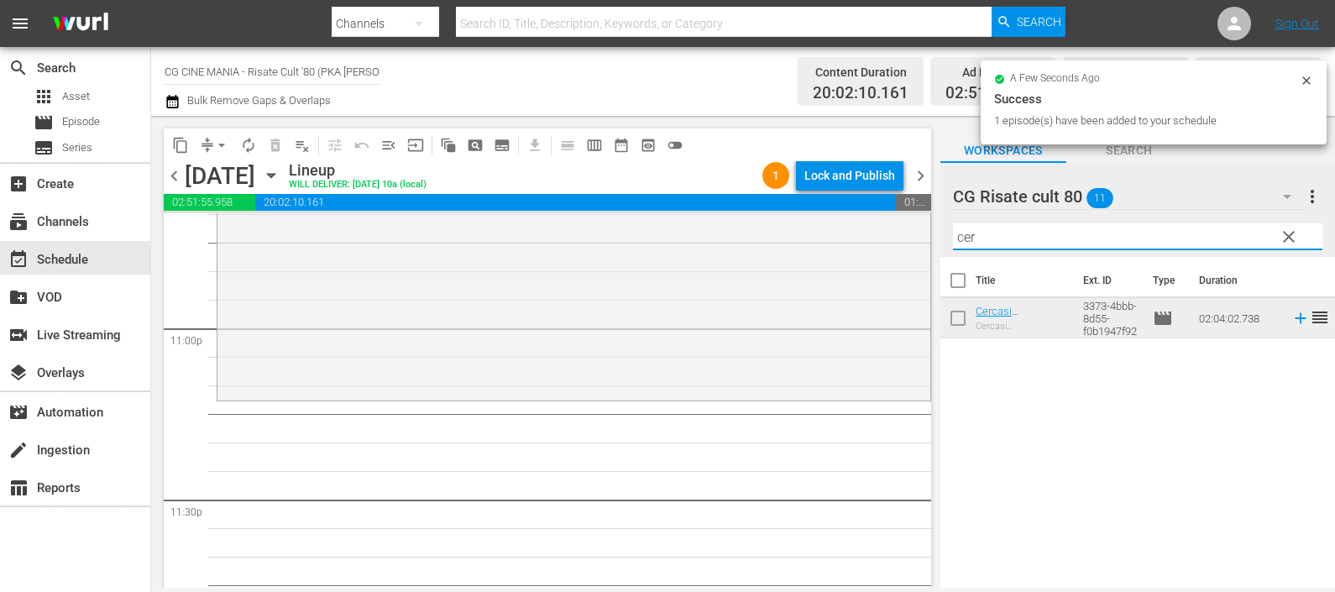
scroll to position [7769, 0]
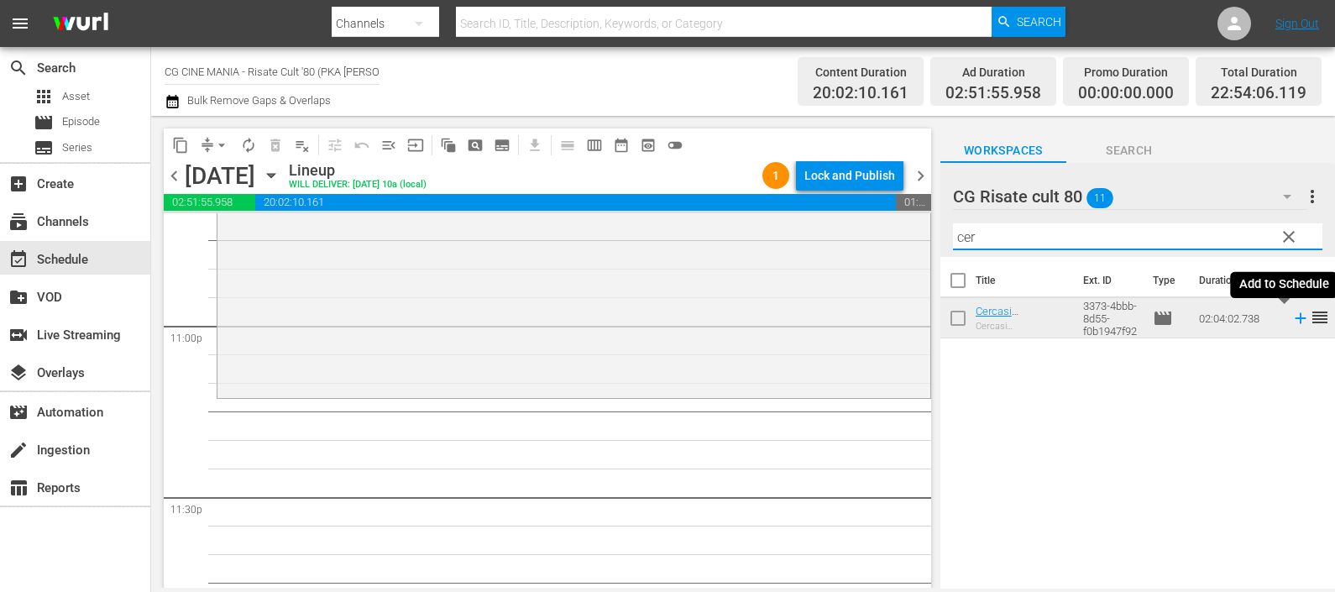
type input "cer"
click at [1292, 317] on icon at bounding box center [1301, 318] width 18 height 18
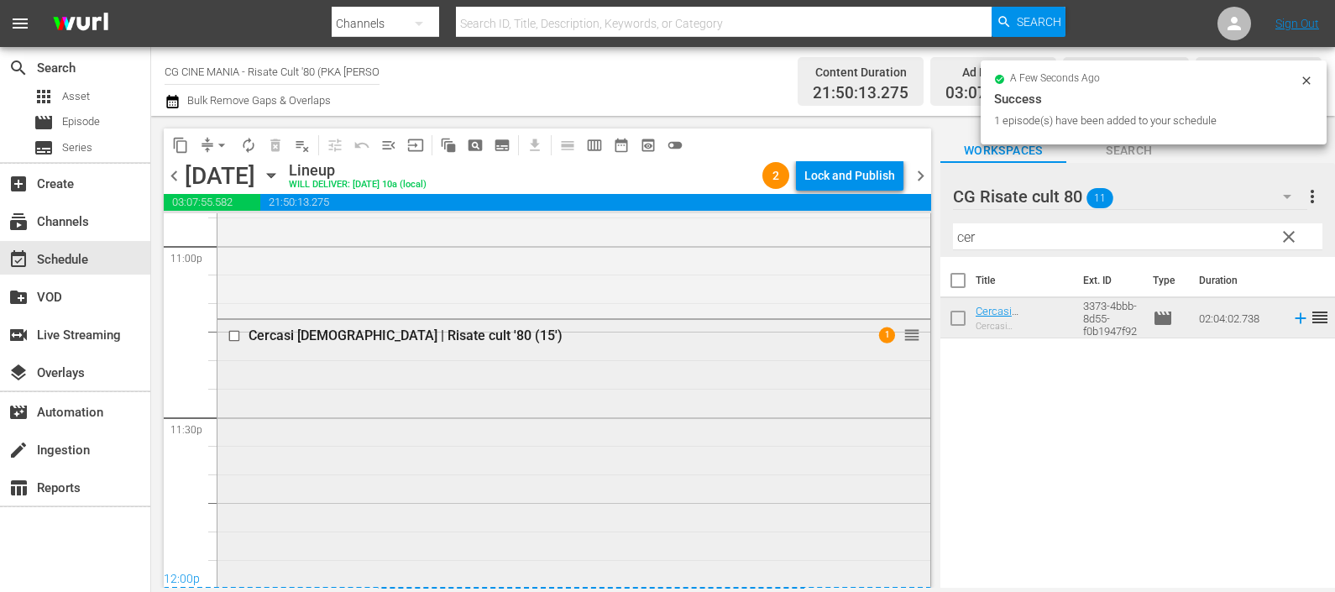
scroll to position [8289, 0]
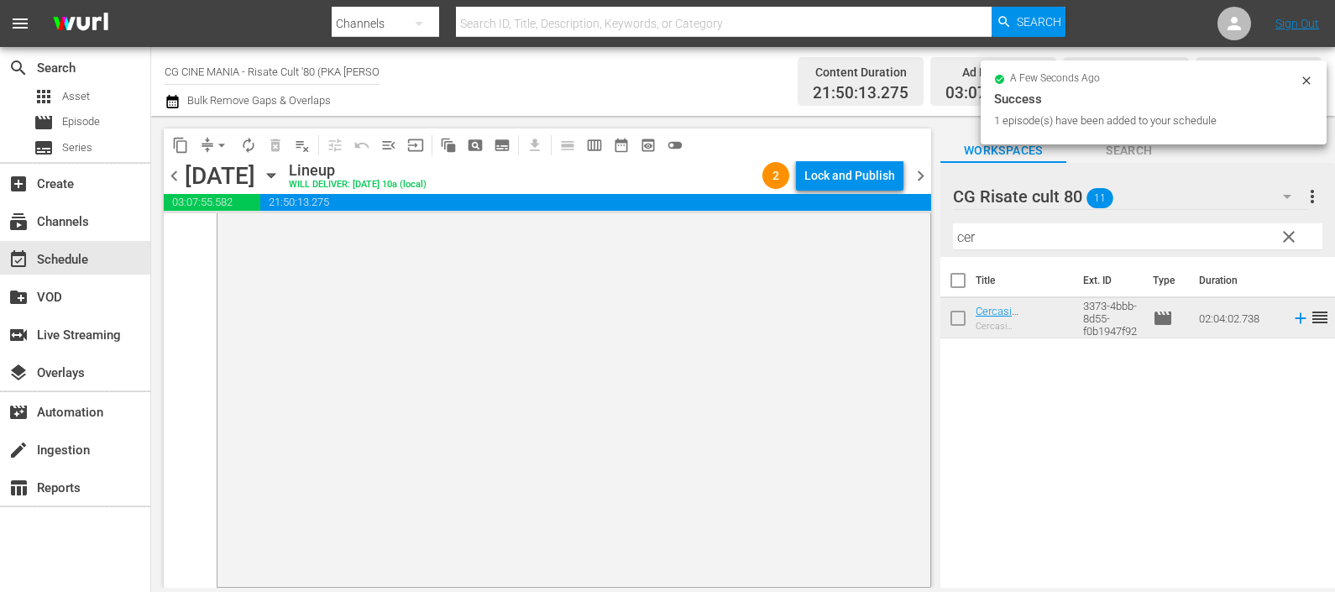
click at [172, 96] on icon "button" at bounding box center [173, 102] width 16 height 20
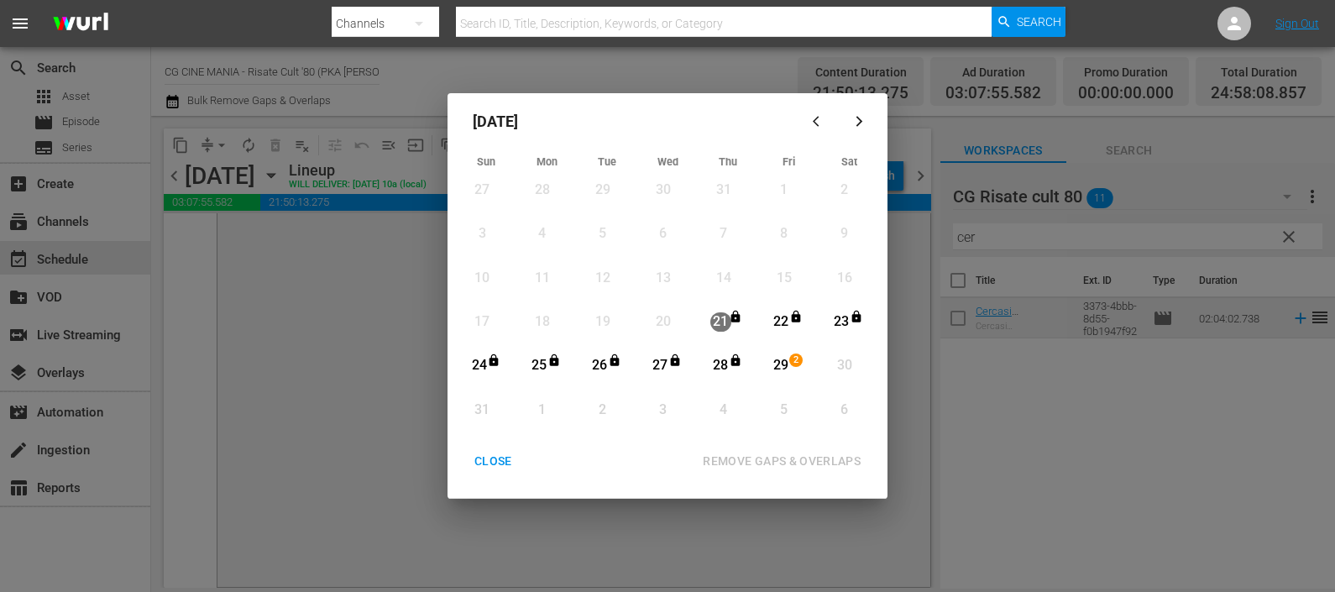
click at [775, 360] on div "29" at bounding box center [781, 365] width 21 height 19
click at [792, 446] on button "REMOVE GAPS & OVERLAPS" at bounding box center [782, 461] width 198 height 31
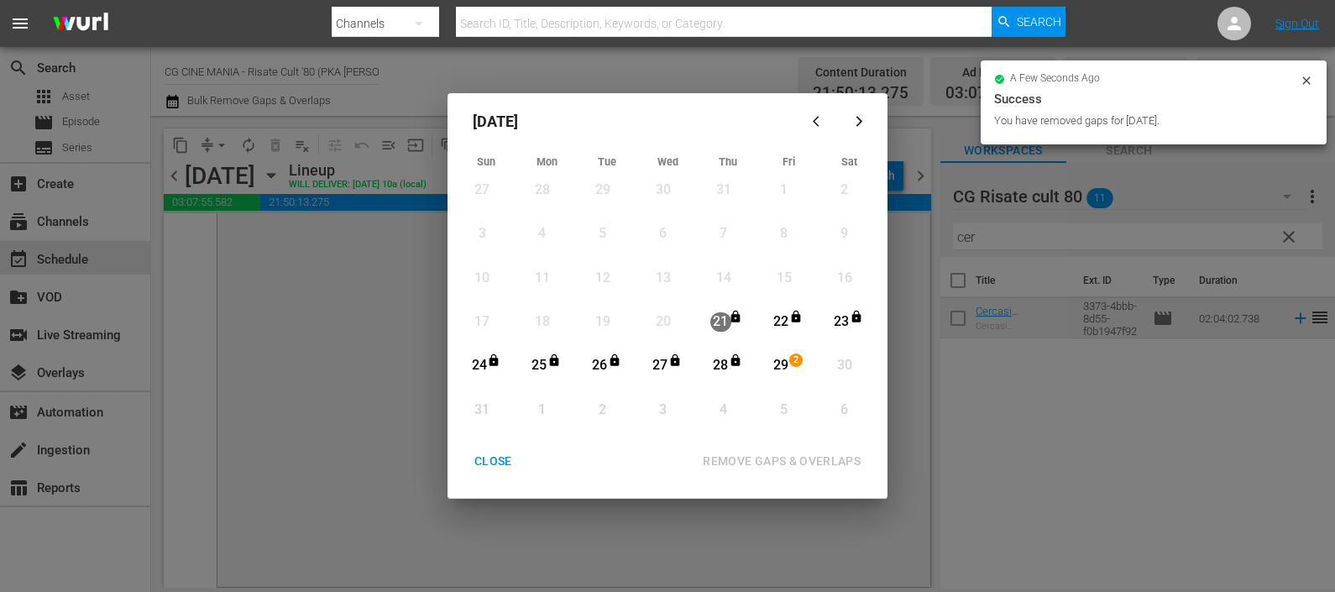
click at [491, 461] on div "CLOSE" at bounding box center [493, 461] width 65 height 21
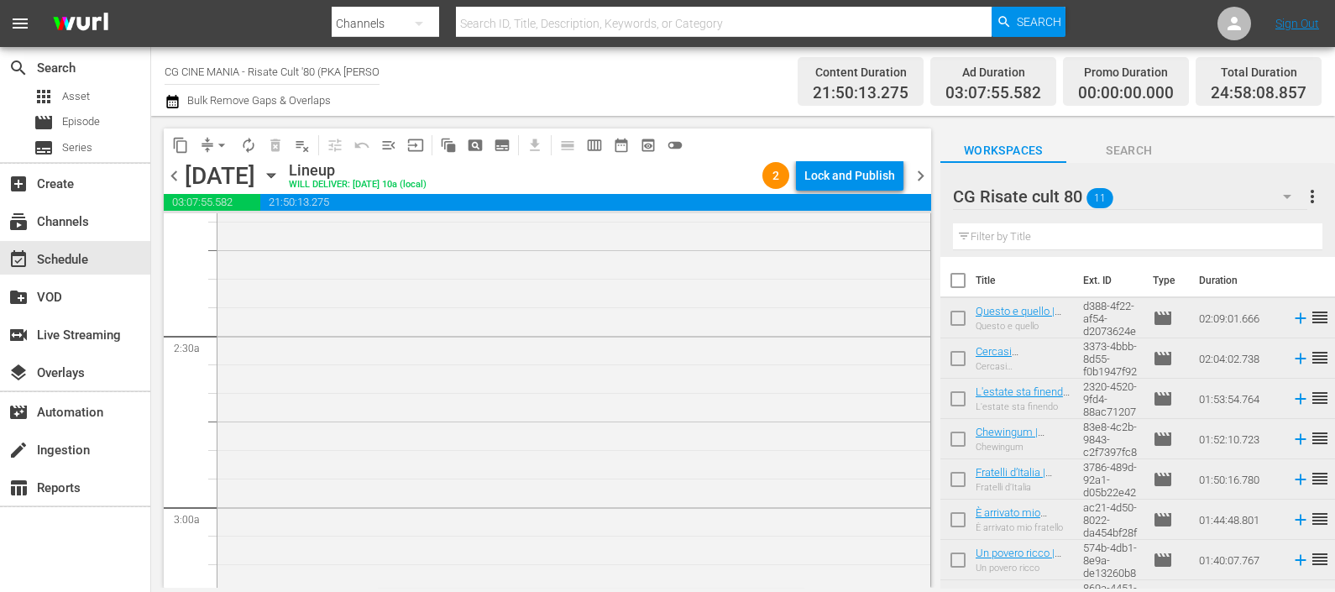
scroll to position [1364, 0]
click at [865, 167] on div "Lock and Publish" at bounding box center [850, 175] width 91 height 30
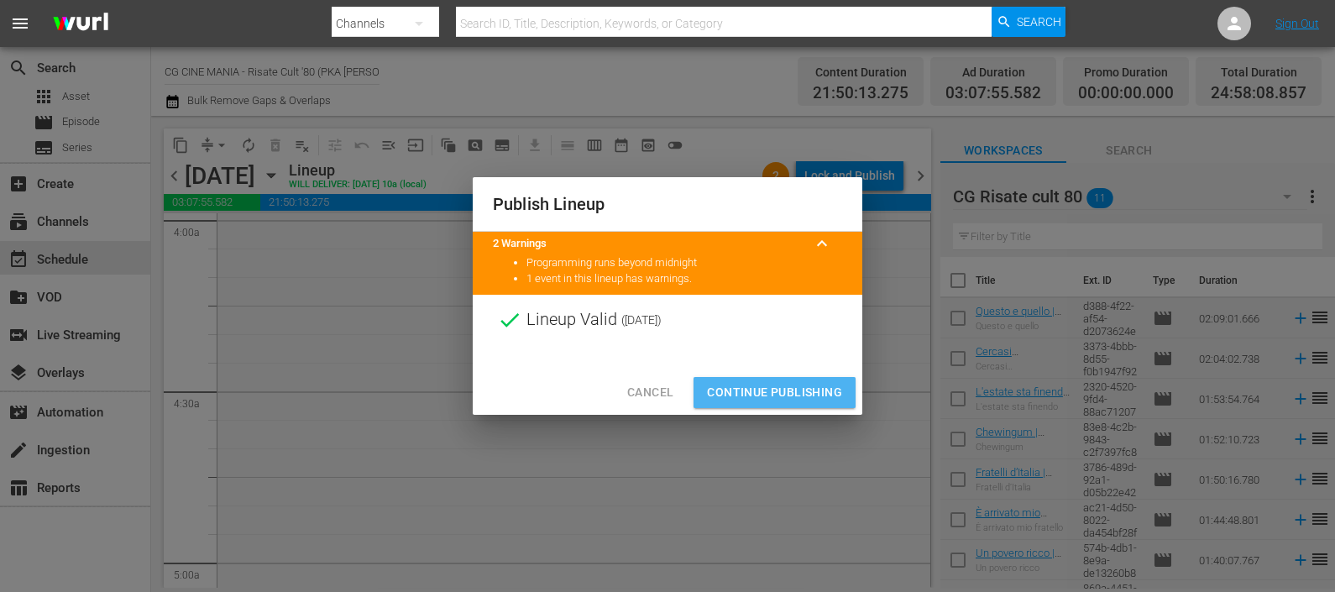
click at [829, 391] on span "Continue Publishing" at bounding box center [774, 392] width 135 height 21
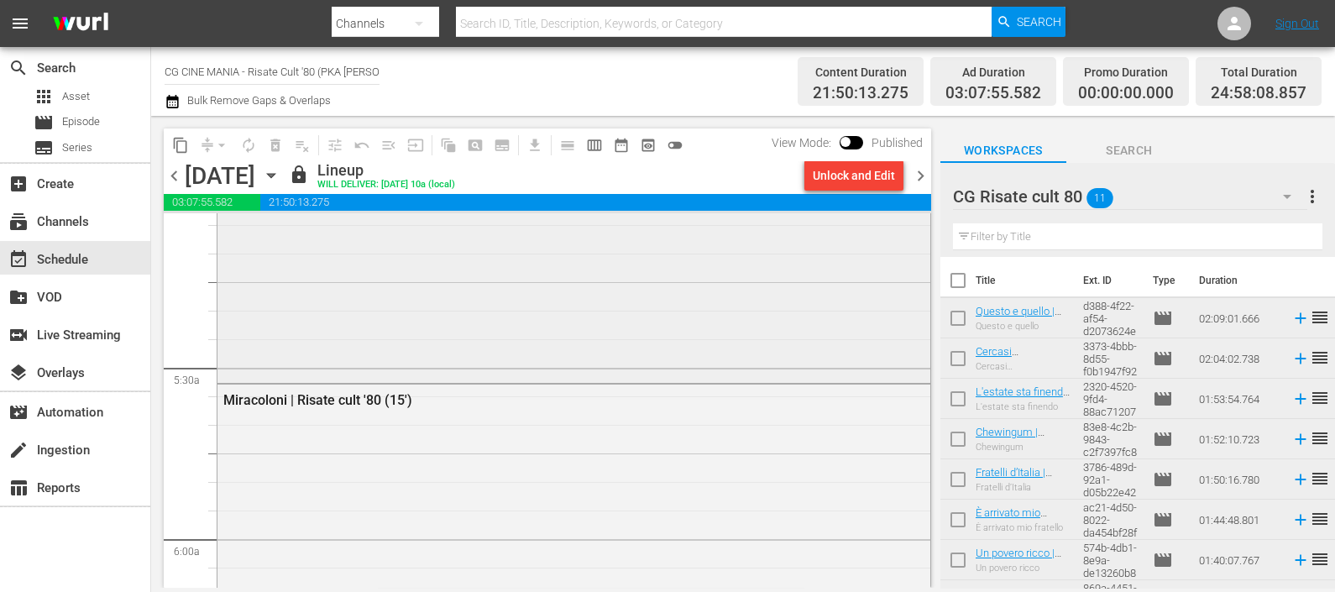
scroll to position [2100, 0]
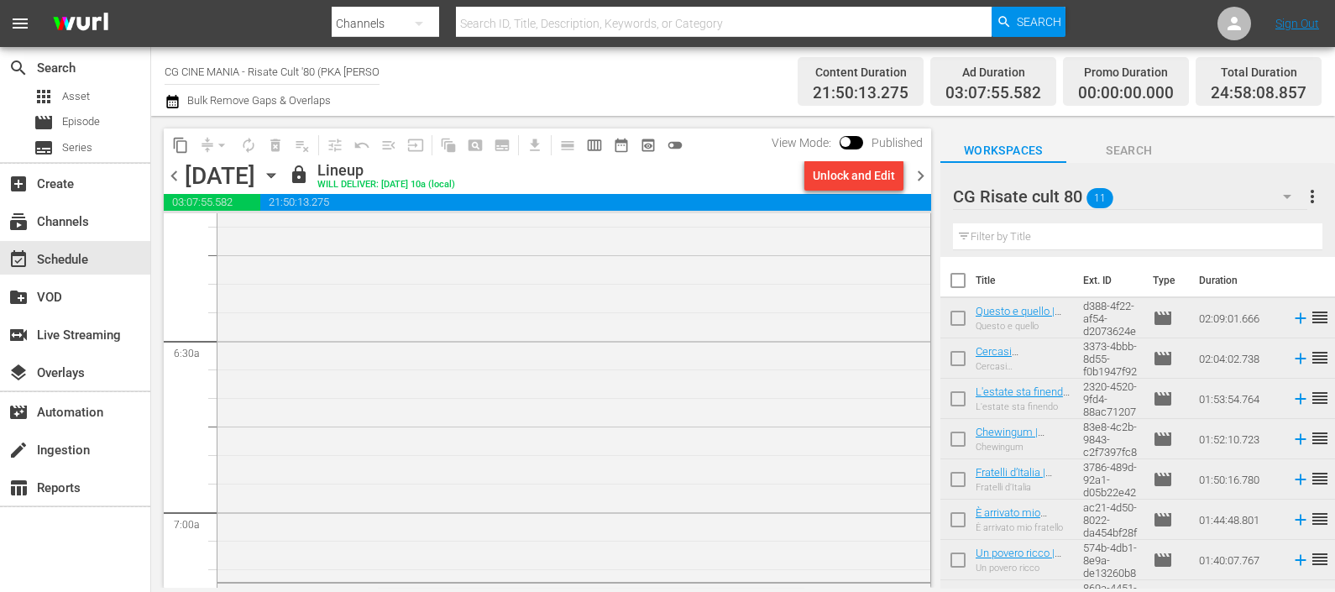
click at [916, 172] on span "chevron_right" at bounding box center [920, 175] width 21 height 21
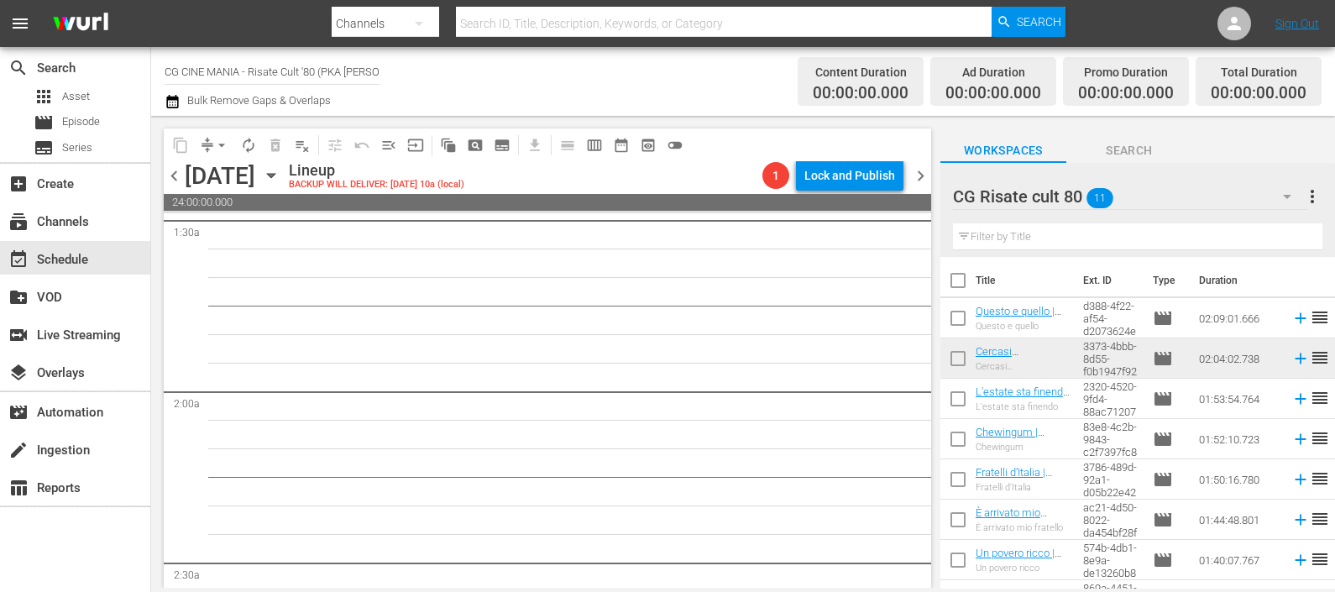
scroll to position [525, 0]
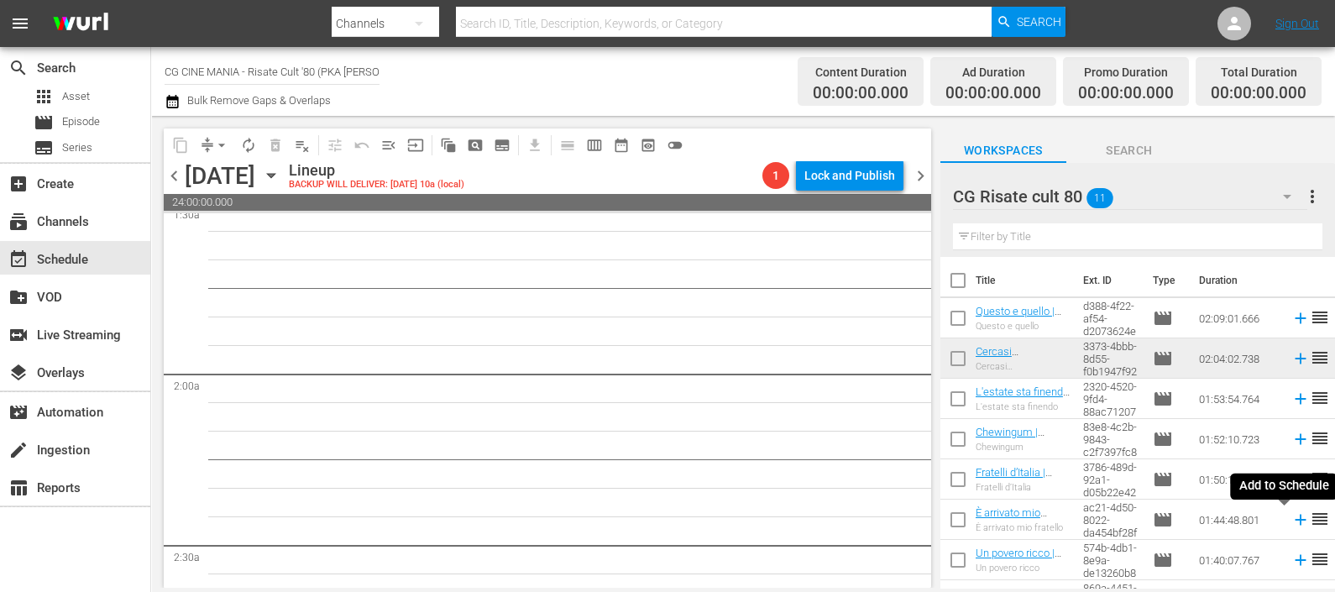
click at [1295, 521] on icon at bounding box center [1300, 520] width 11 height 11
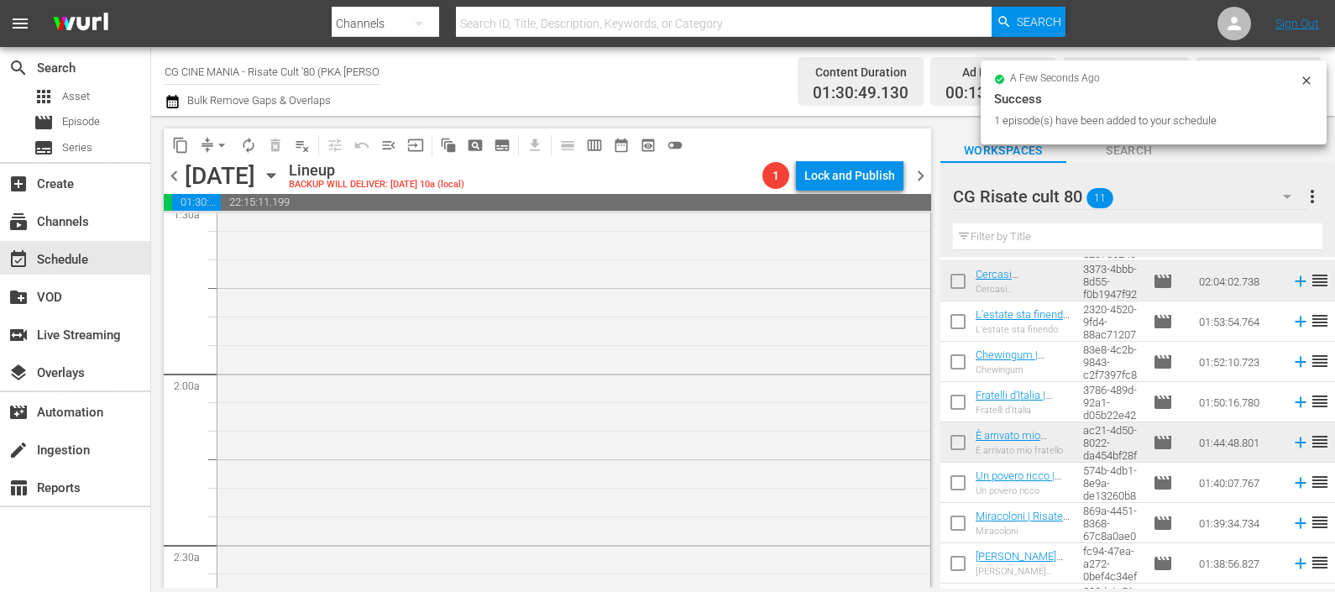
scroll to position [151, 0]
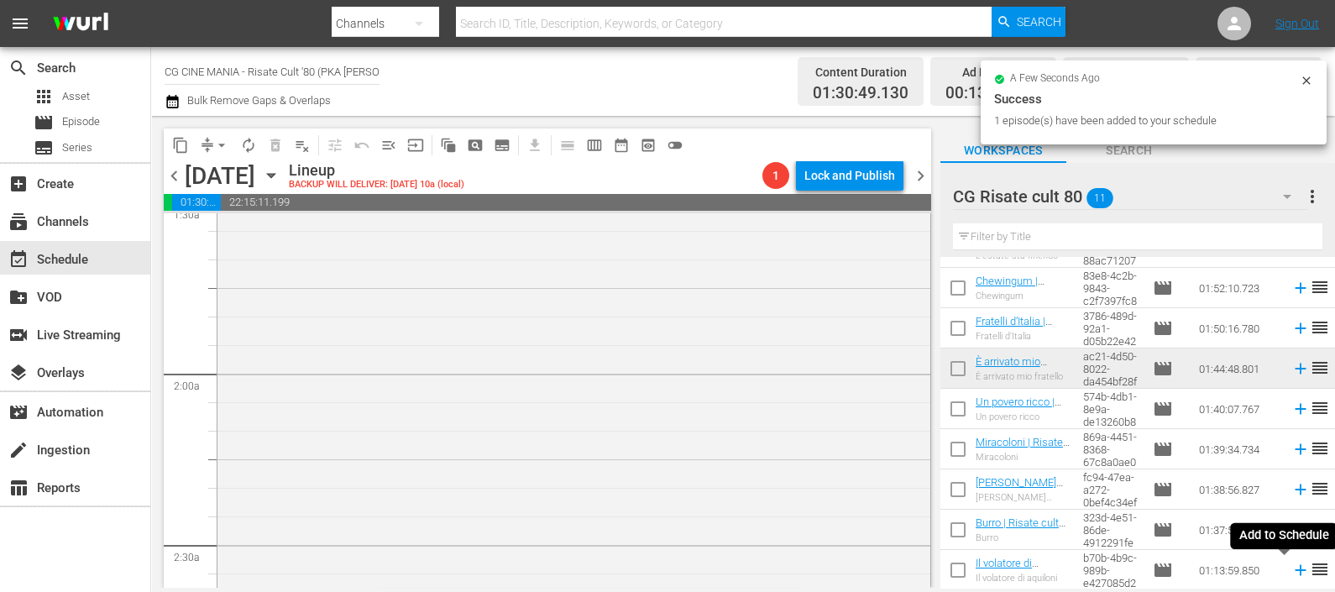
click at [1292, 575] on icon at bounding box center [1301, 570] width 18 height 18
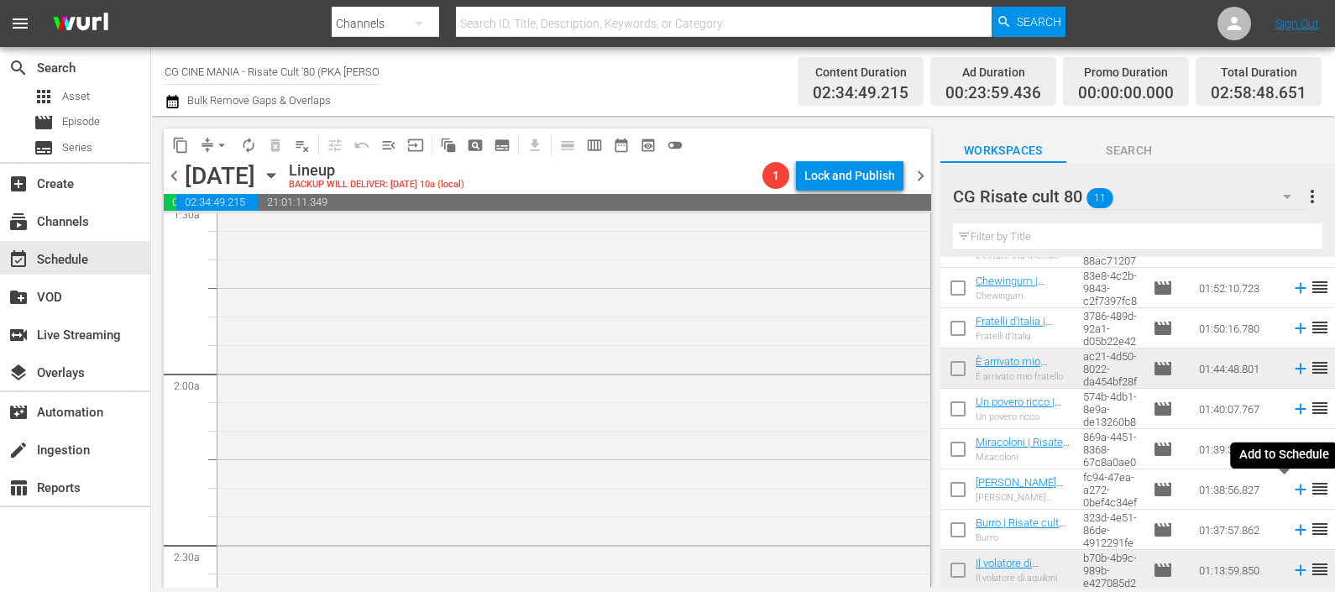
click at [1295, 491] on icon at bounding box center [1300, 490] width 11 height 11
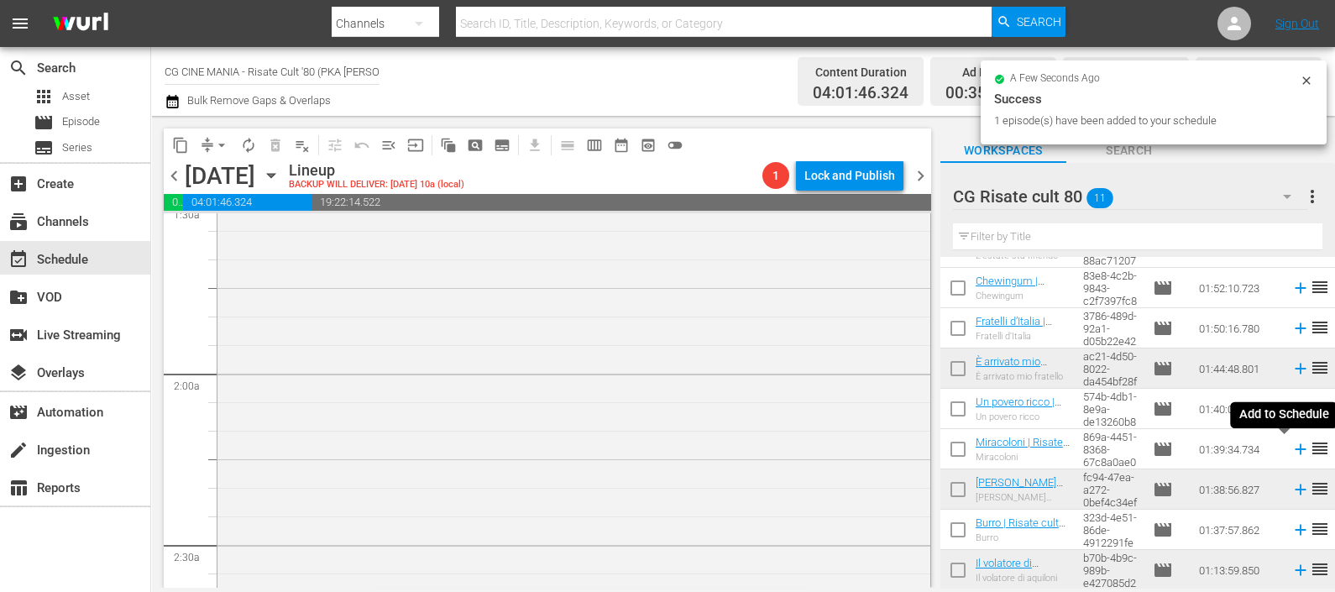
click at [1292, 446] on icon at bounding box center [1301, 449] width 18 height 18
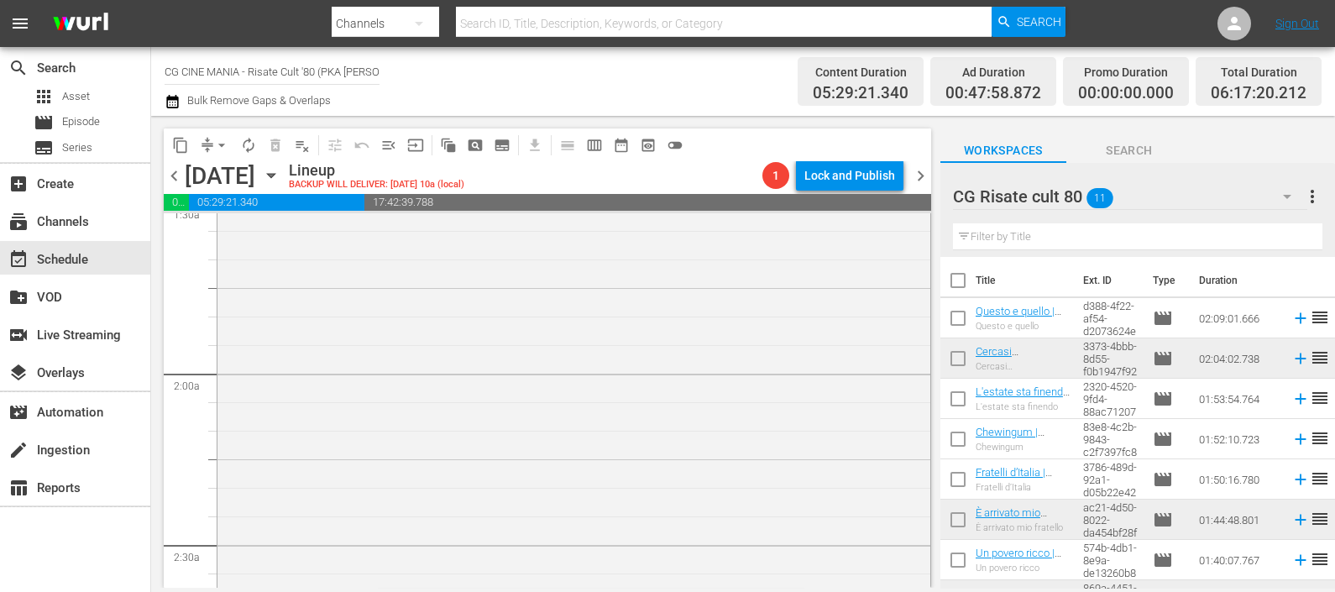
scroll to position [0, 0]
click at [1295, 318] on icon at bounding box center [1300, 318] width 11 height 11
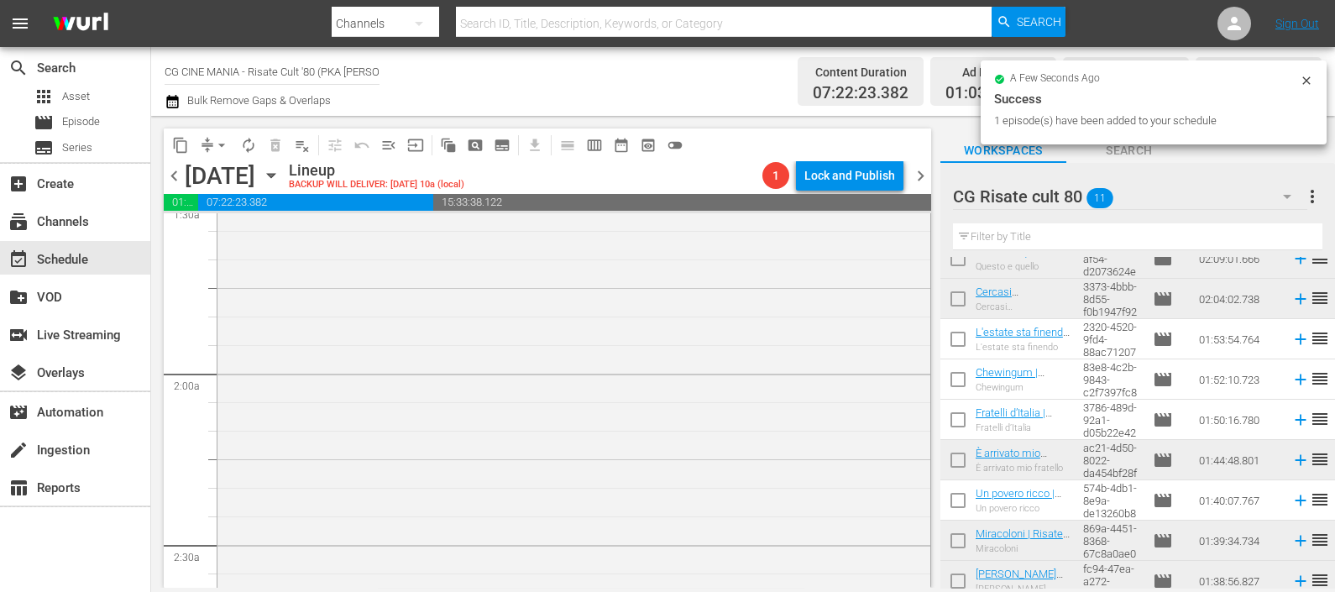
scroll to position [104, 0]
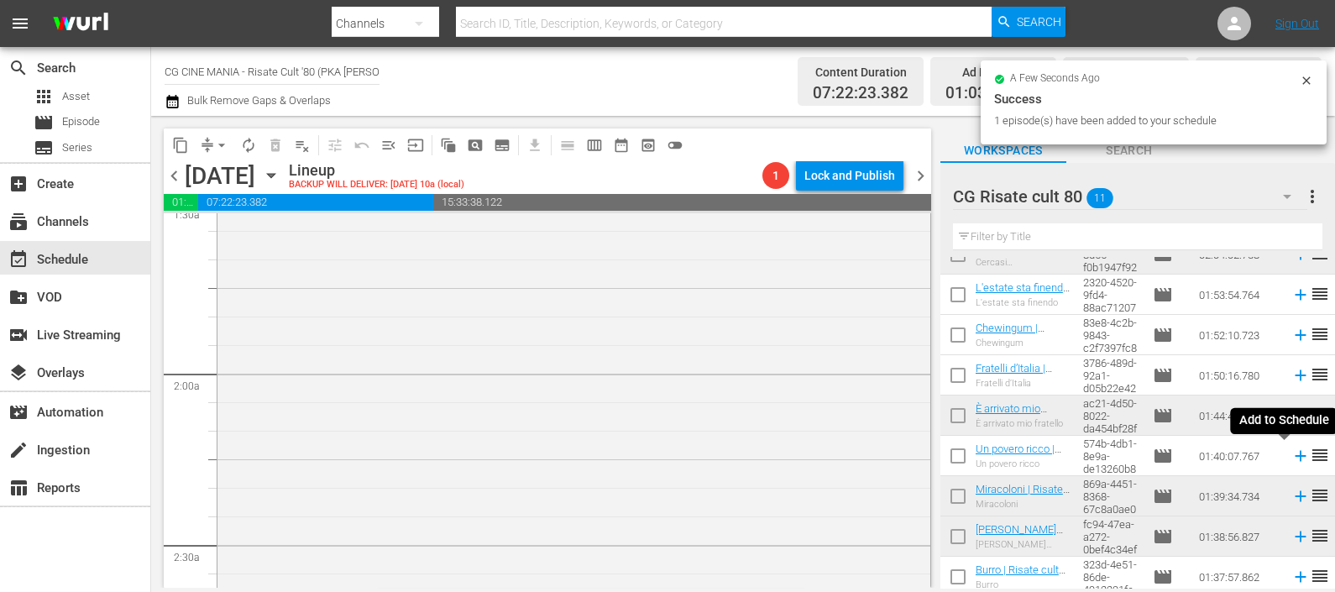
click at [1295, 453] on icon at bounding box center [1300, 456] width 11 height 11
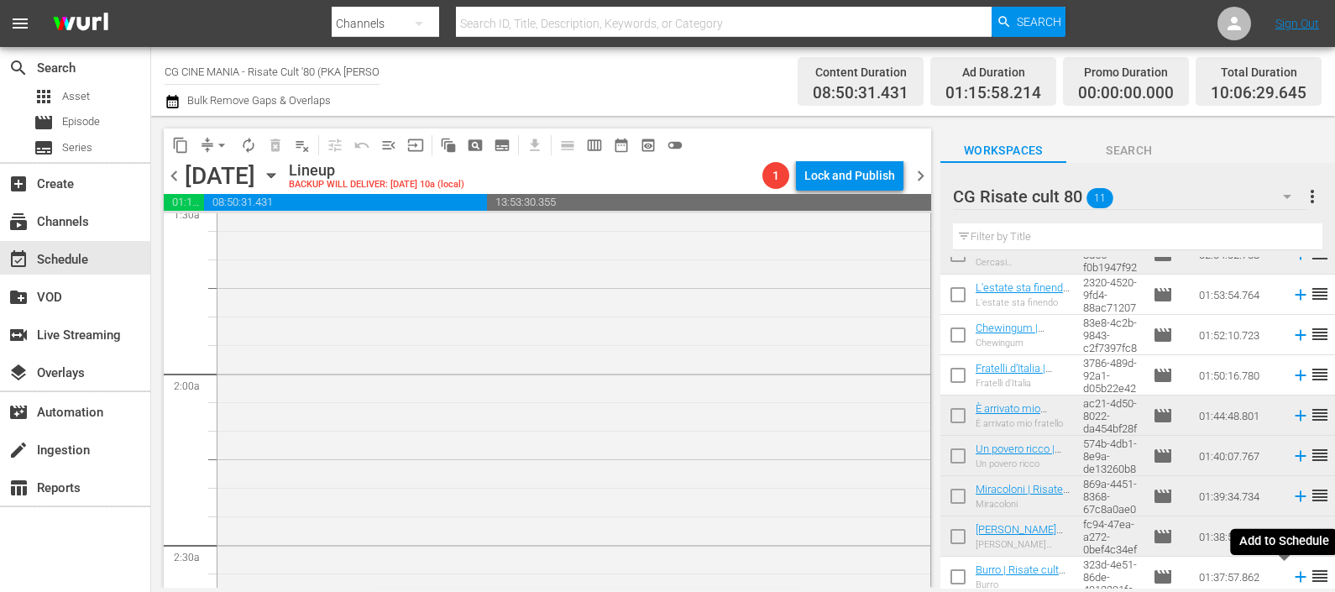
click at [1292, 578] on icon at bounding box center [1301, 577] width 18 height 18
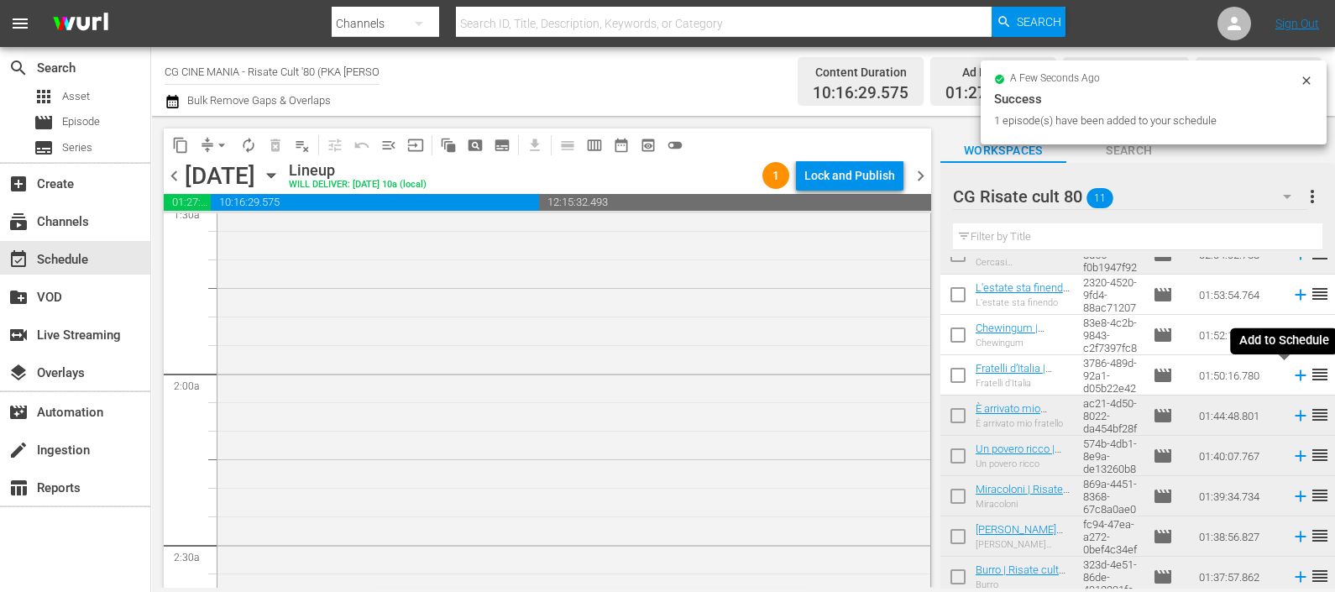
click at [1295, 375] on icon at bounding box center [1300, 375] width 11 height 11
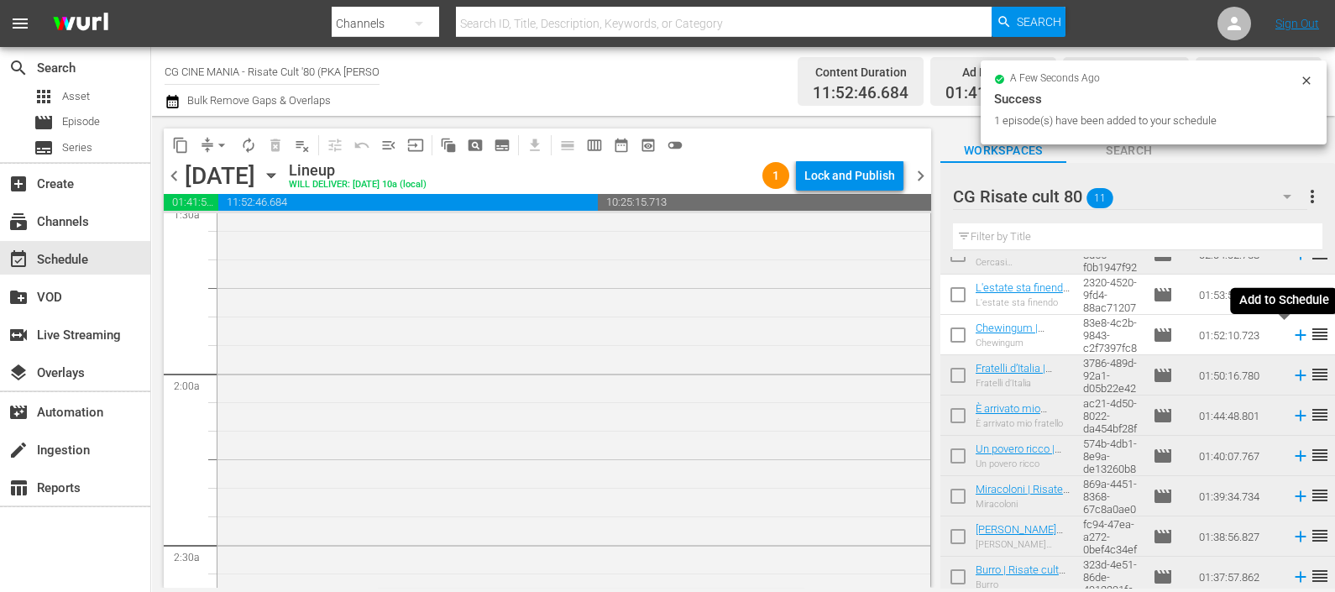
click at [1292, 332] on icon at bounding box center [1301, 335] width 18 height 18
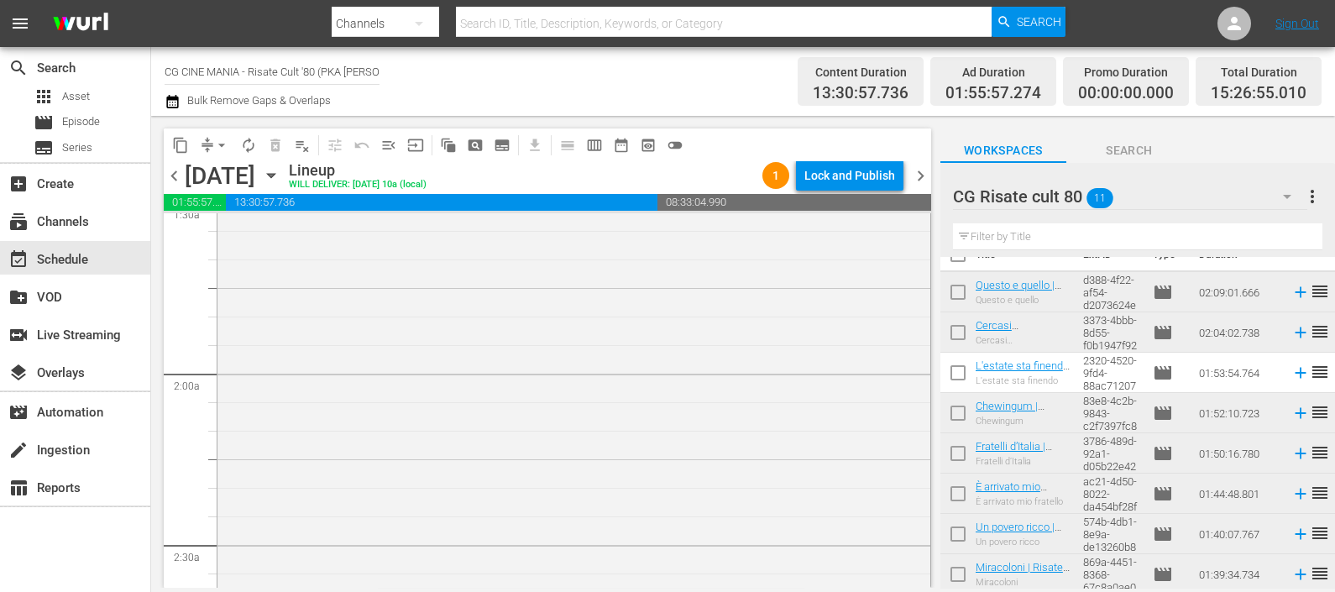
scroll to position [0, 0]
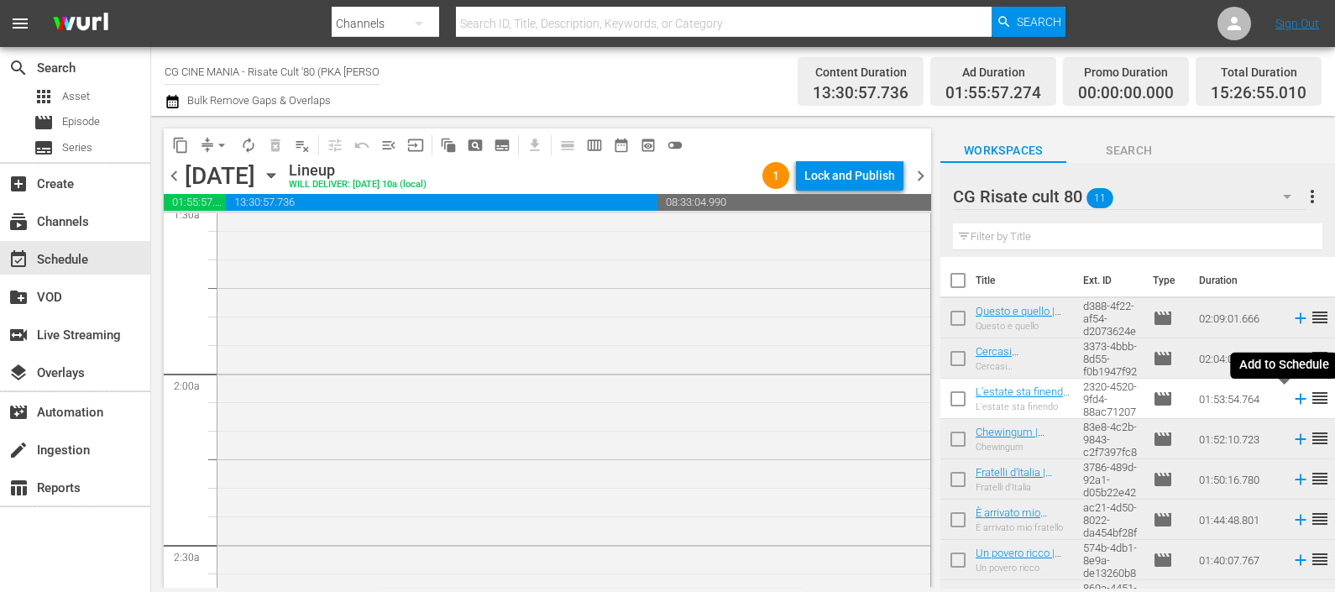
click at [1292, 395] on icon at bounding box center [1301, 399] width 18 height 18
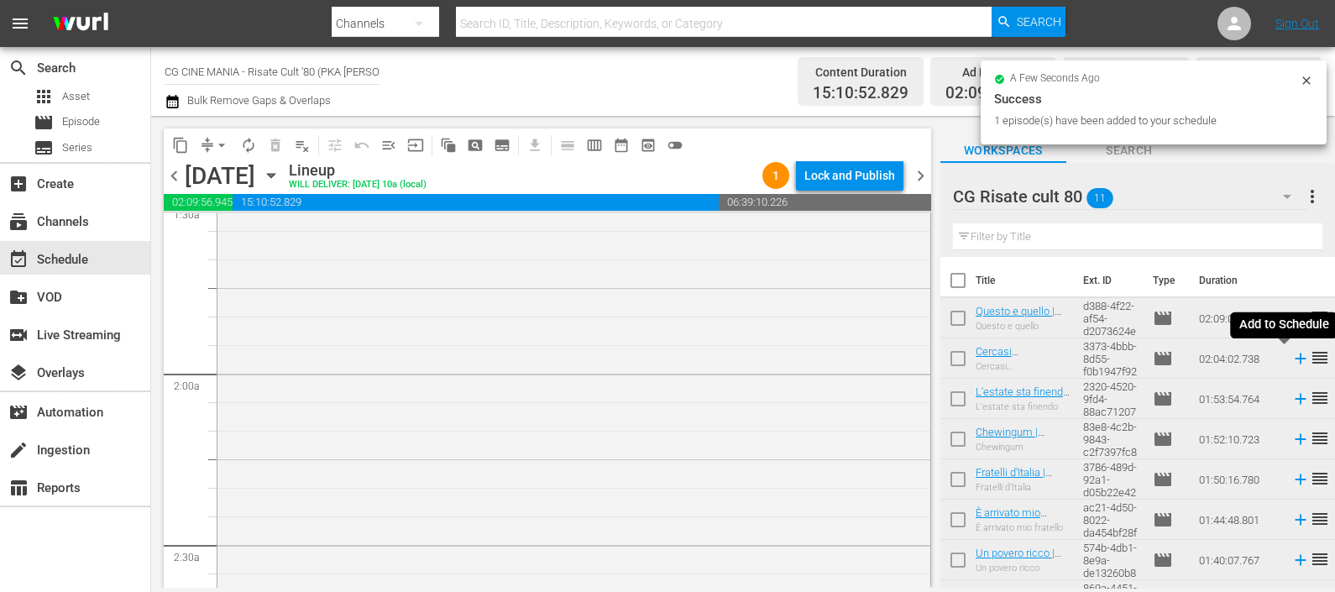
click at [1292, 362] on icon at bounding box center [1301, 358] width 18 height 18
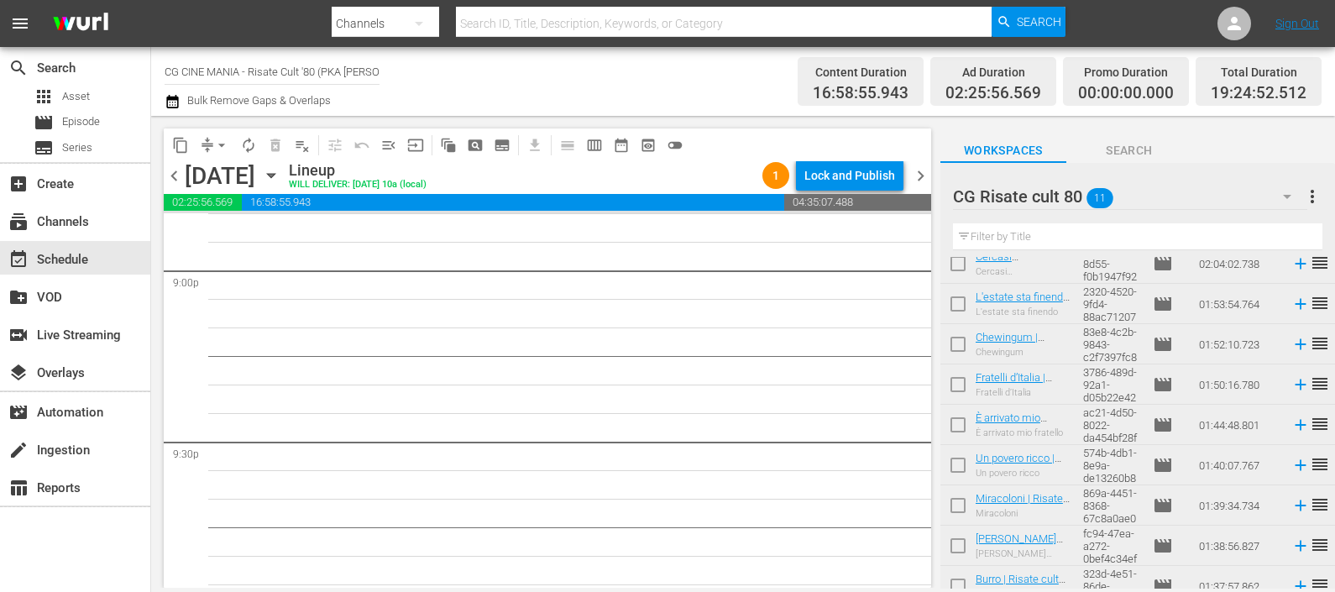
scroll to position [151, 0]
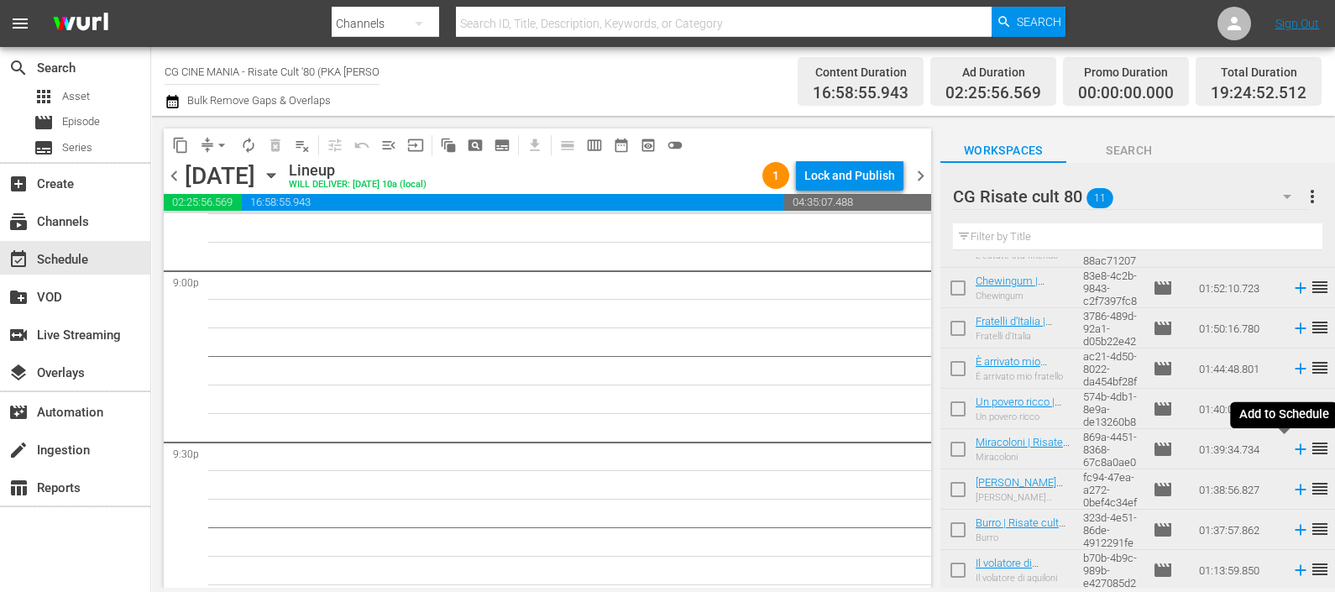
click at [1292, 445] on icon at bounding box center [1301, 449] width 18 height 18
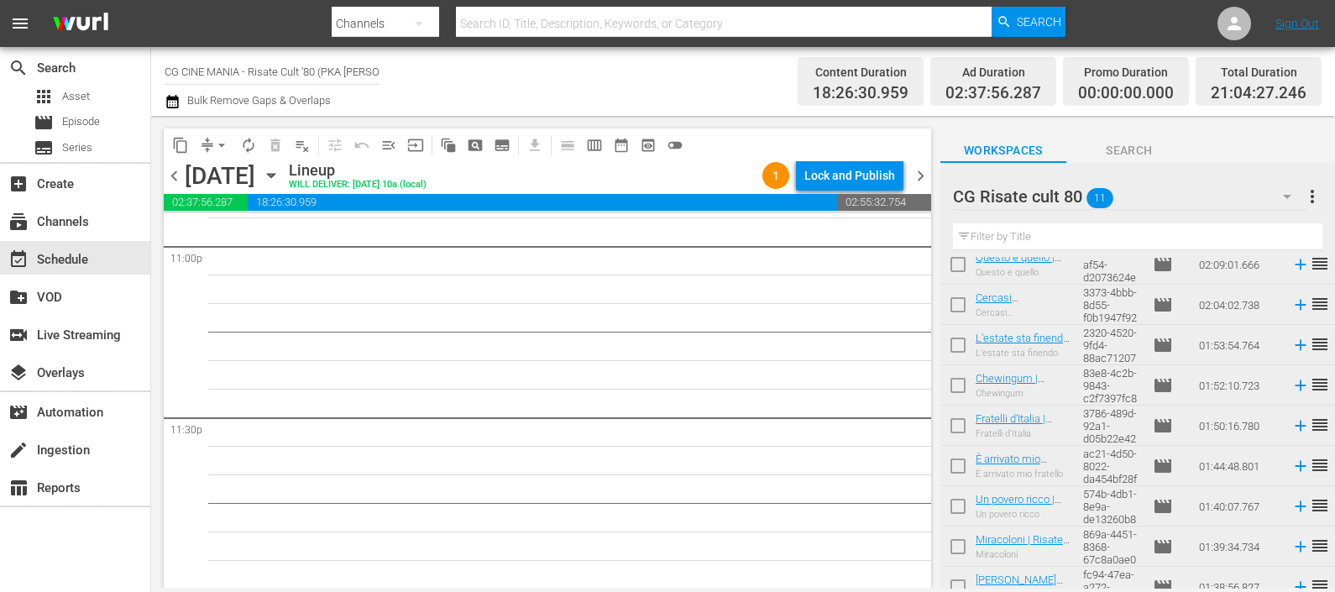
scroll to position [0, 0]
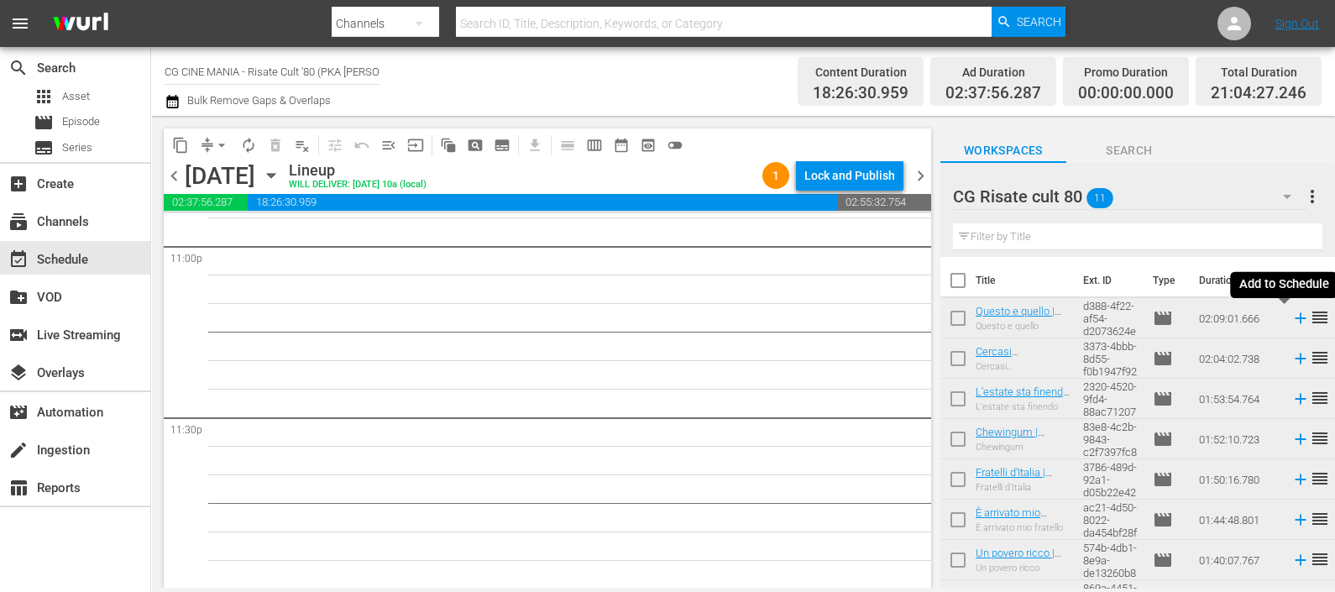
click at [1292, 322] on icon at bounding box center [1301, 318] width 18 height 18
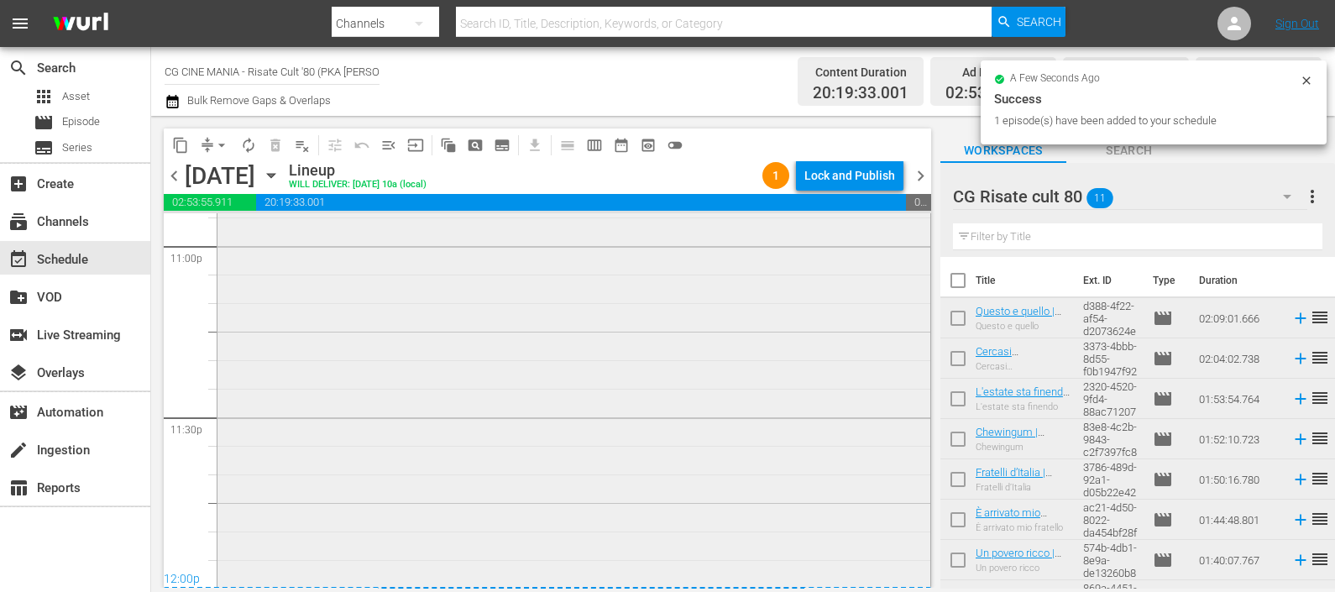
scroll to position [8023, 0]
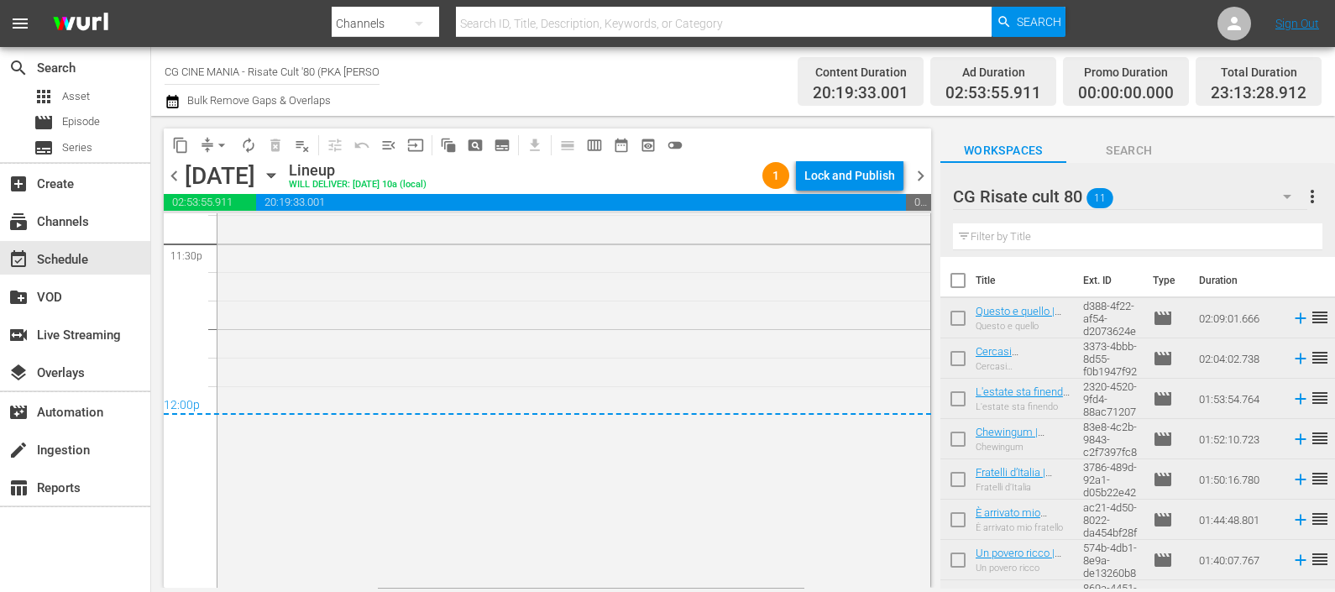
click at [177, 106] on icon "button" at bounding box center [172, 101] width 12 height 13
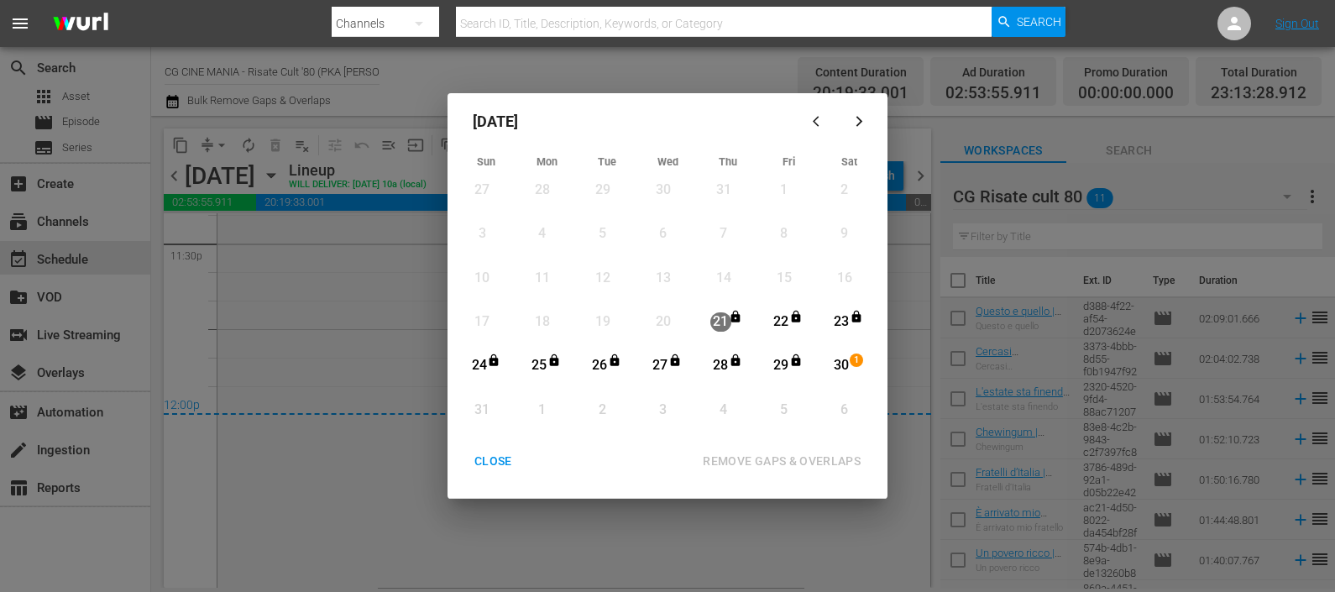
click at [837, 358] on div "30" at bounding box center [842, 365] width 21 height 19
click at [496, 461] on div "CLOSE" at bounding box center [493, 461] width 65 height 21
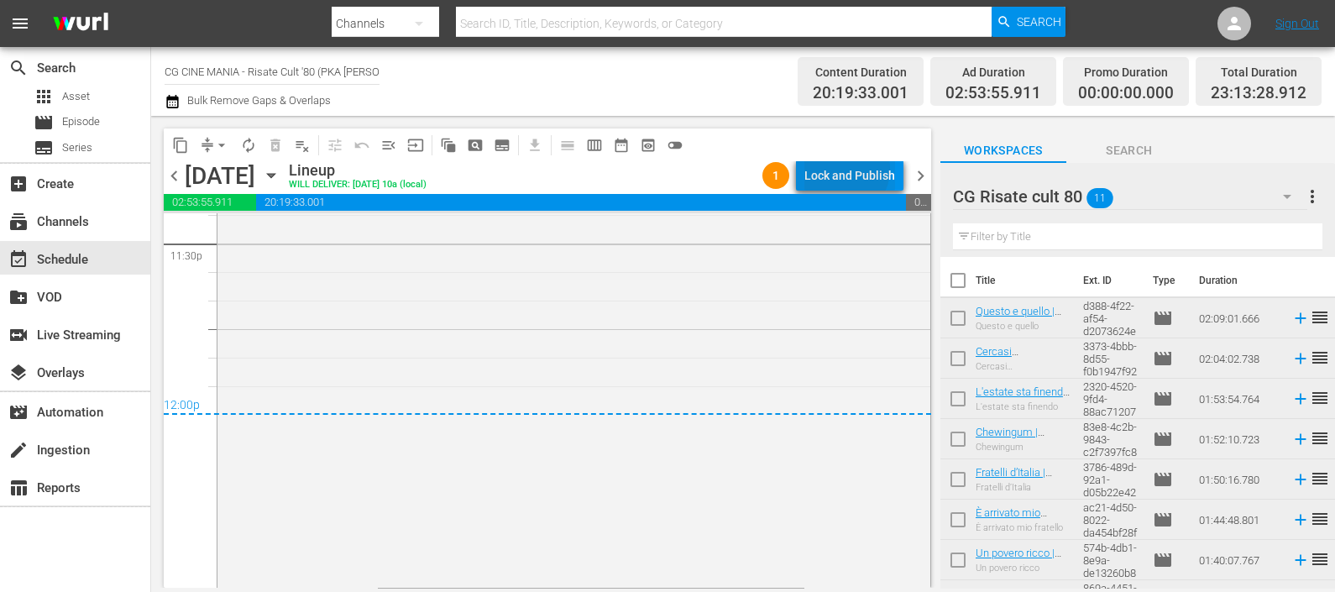
click at [844, 169] on div "Lock and Publish" at bounding box center [850, 175] width 91 height 30
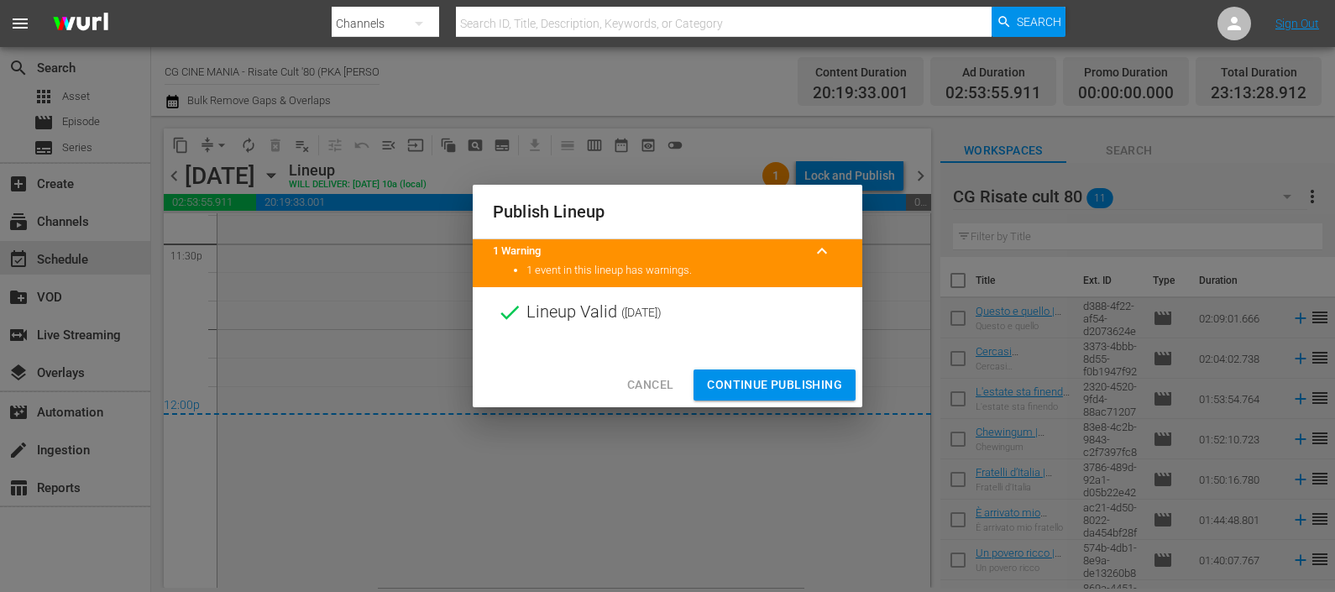
click at [755, 382] on span "Continue Publishing" at bounding box center [774, 385] width 135 height 21
